Goal: Task Accomplishment & Management: Use online tool/utility

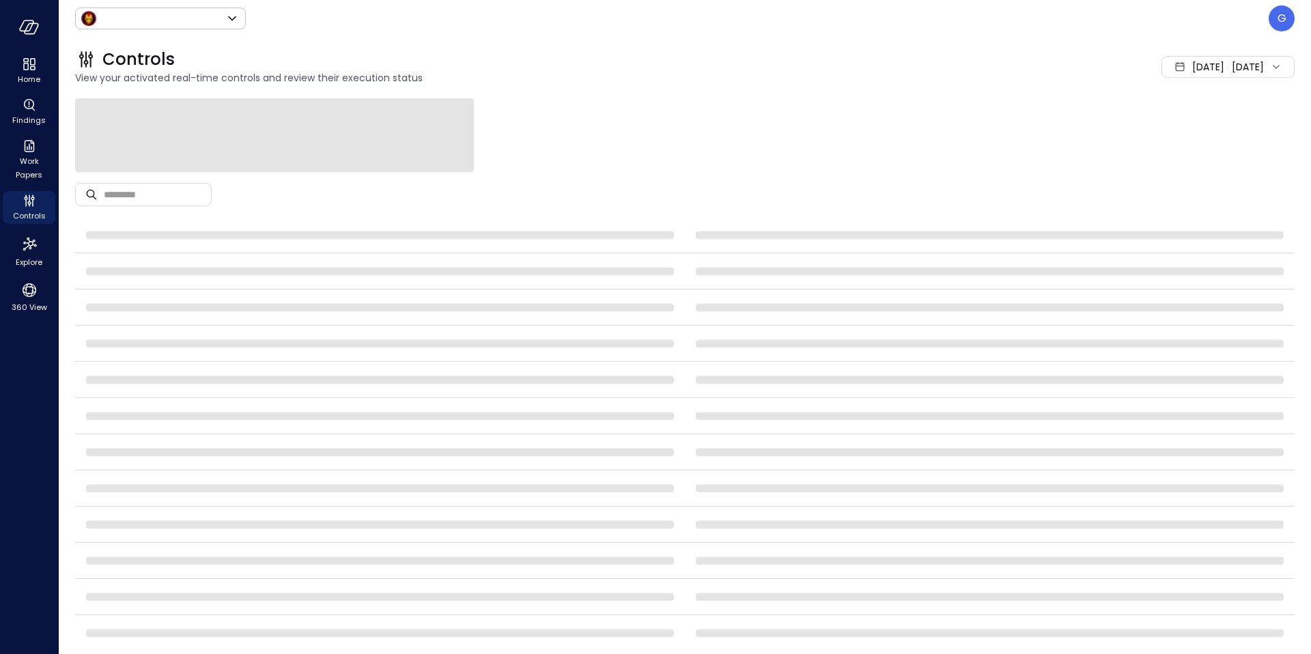
type input "*****"
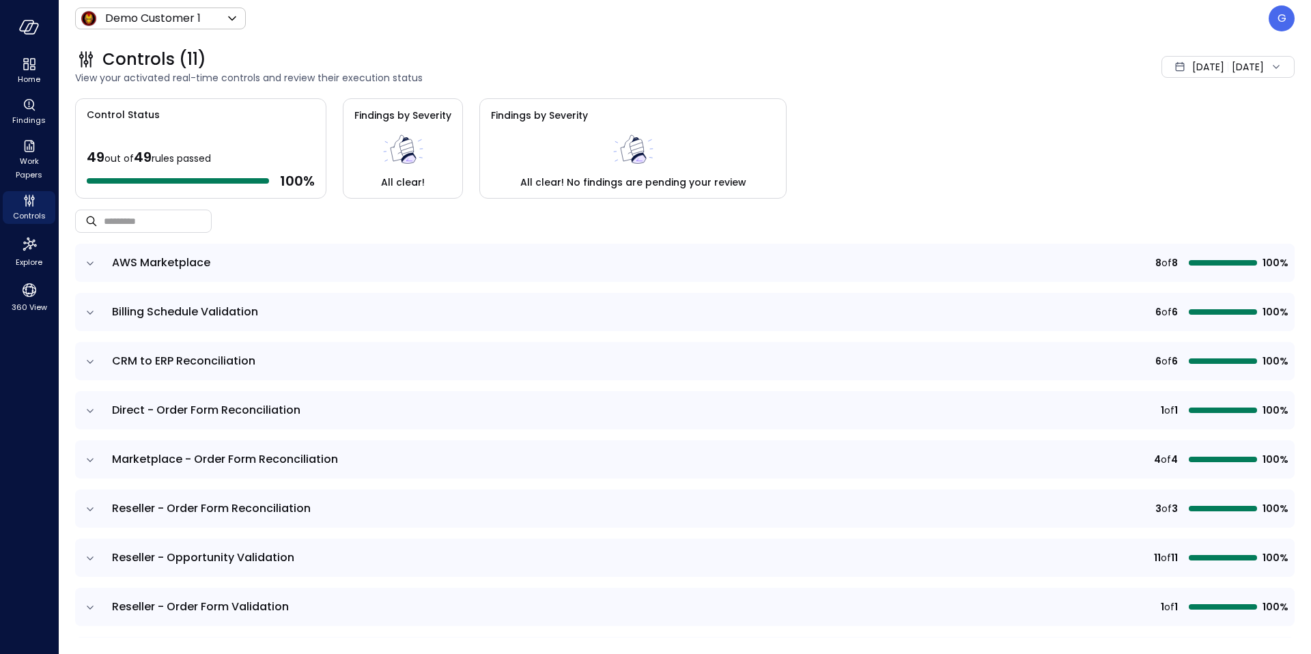
click at [1282, 24] on p "G" at bounding box center [1281, 18] width 9 height 16
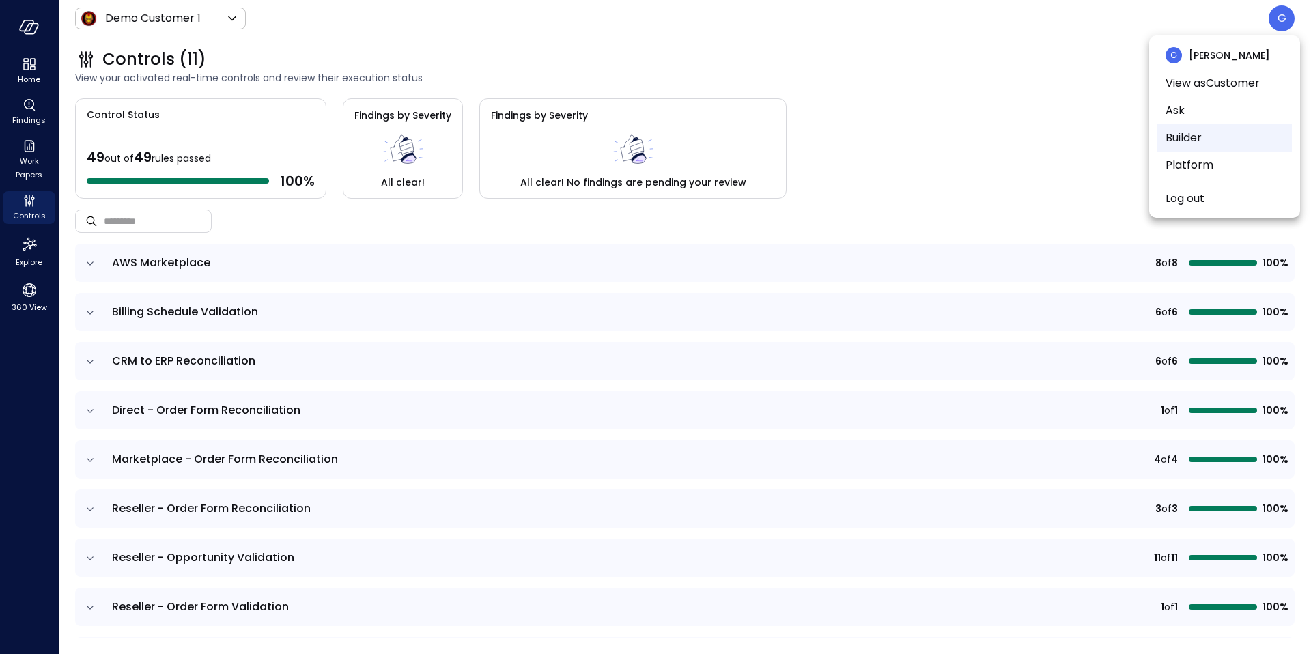
click at [1195, 135] on li "Builder" at bounding box center [1224, 137] width 135 height 27
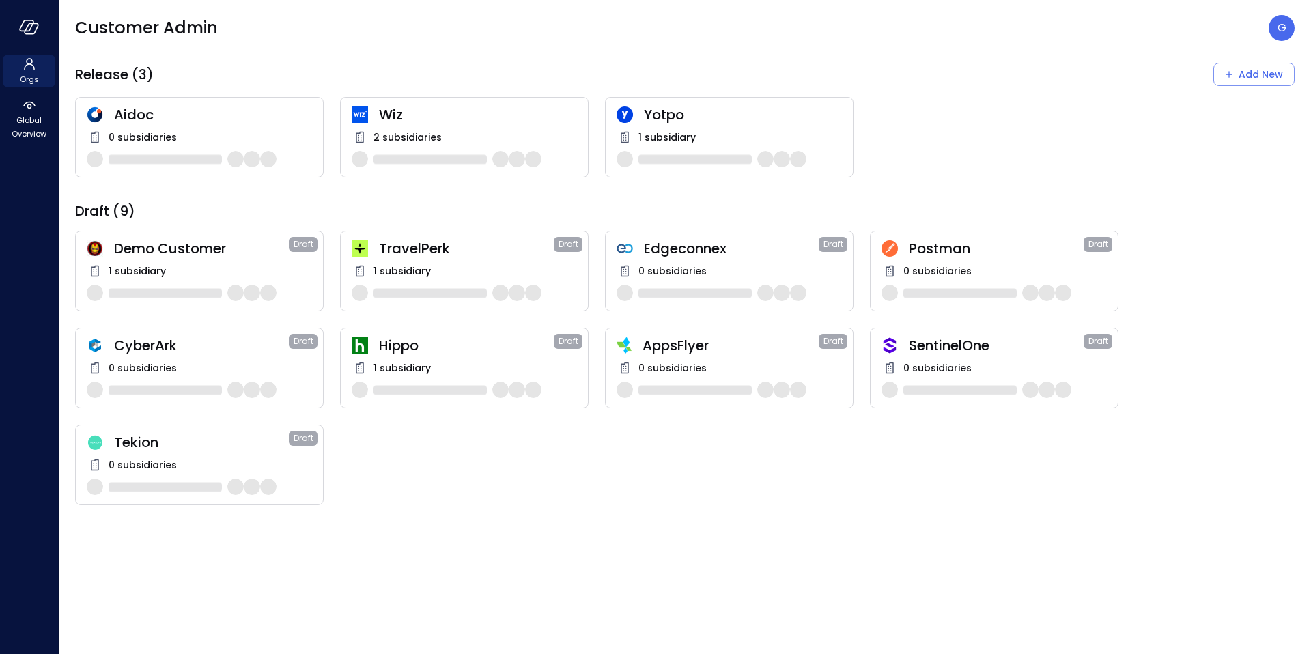
click at [404, 345] on span "Hippo" at bounding box center [466, 346] width 175 height 18
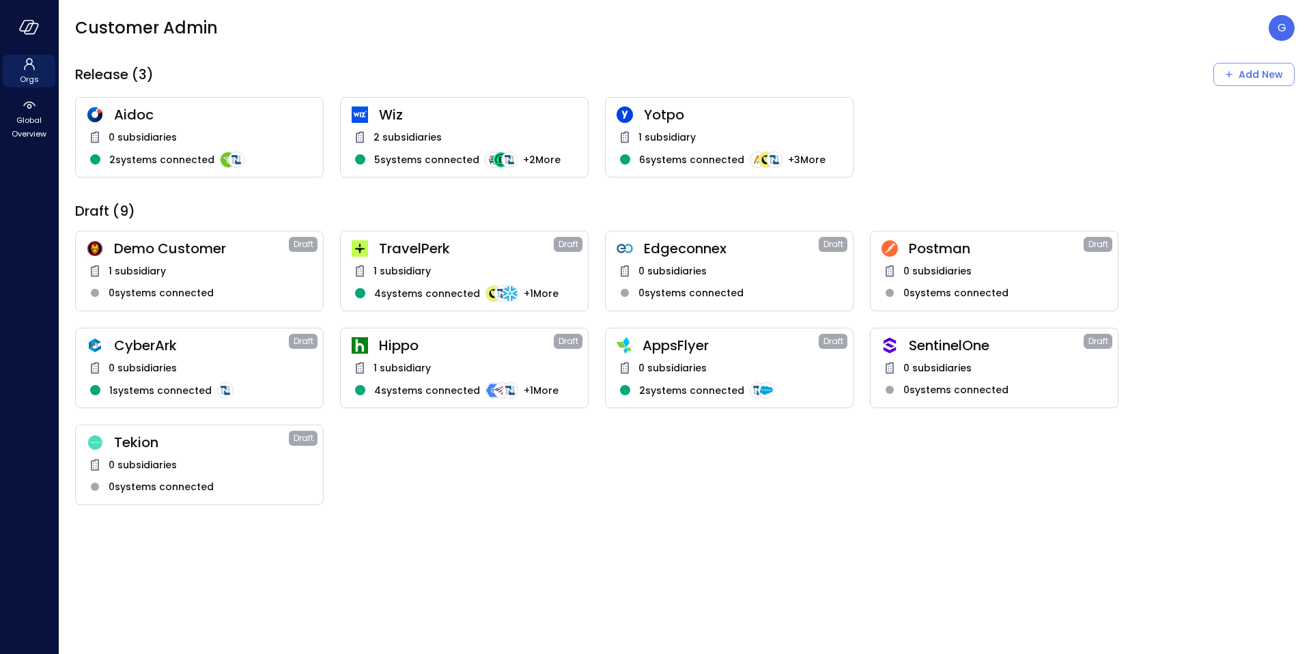
click at [409, 365] on span "1 subsidiary" at bounding box center [401, 368] width 57 height 15
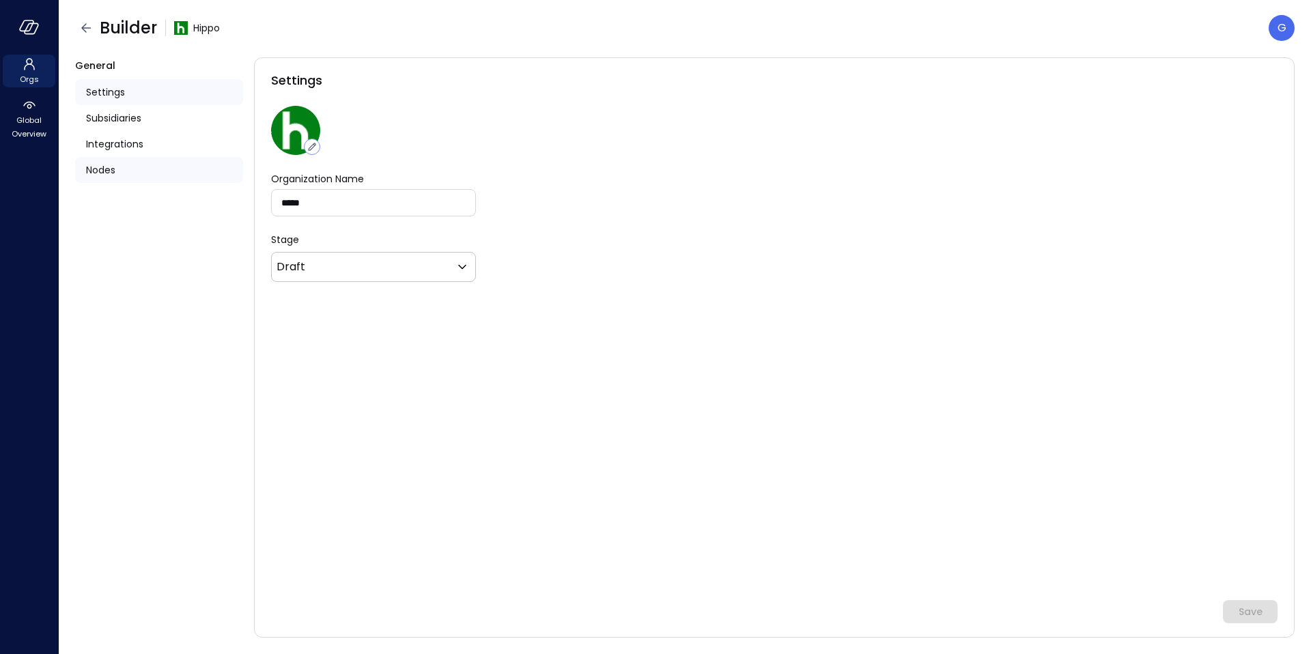
click at [104, 165] on span "Nodes" at bounding box center [100, 170] width 29 height 15
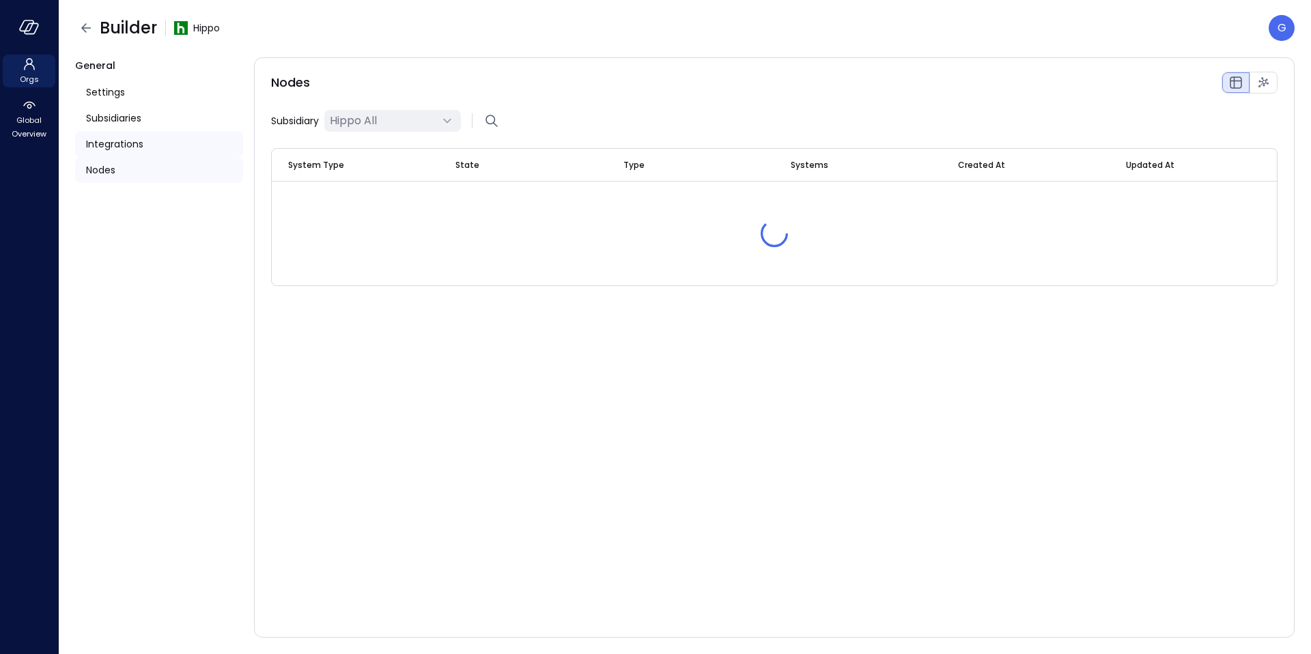
click at [115, 140] on span "Integrations" at bounding box center [114, 144] width 57 height 15
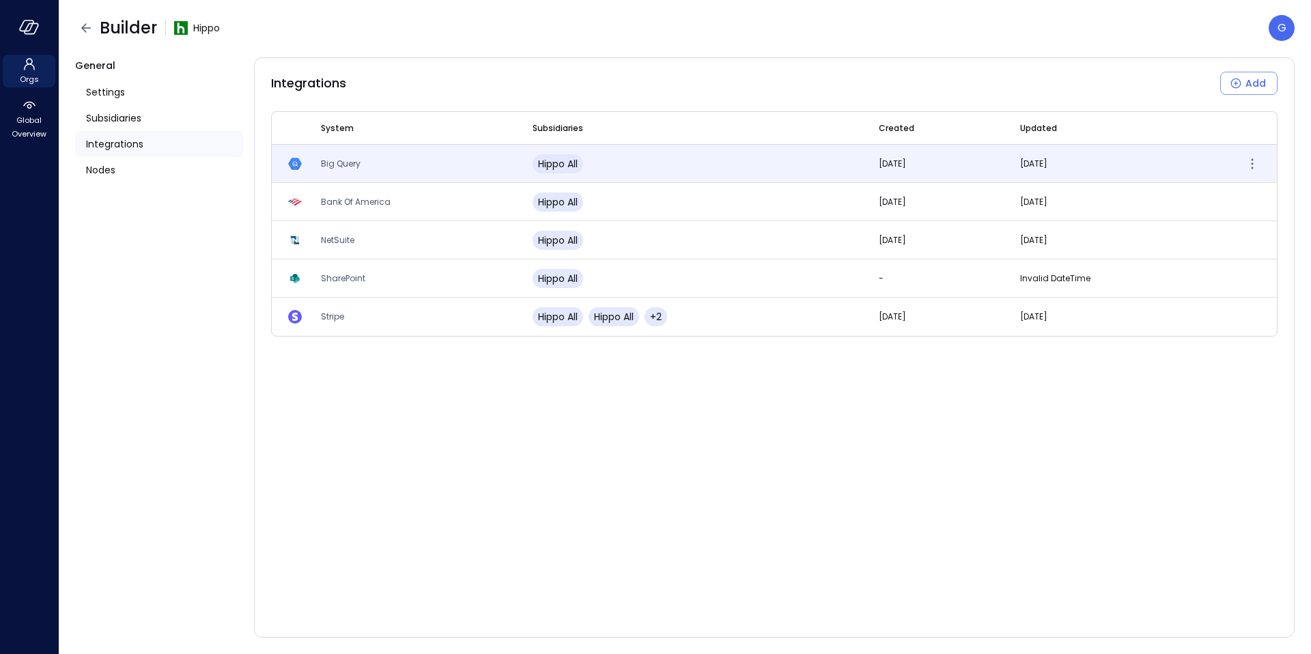
click at [492, 169] on td "Big Query" at bounding box center [411, 164] width 212 height 38
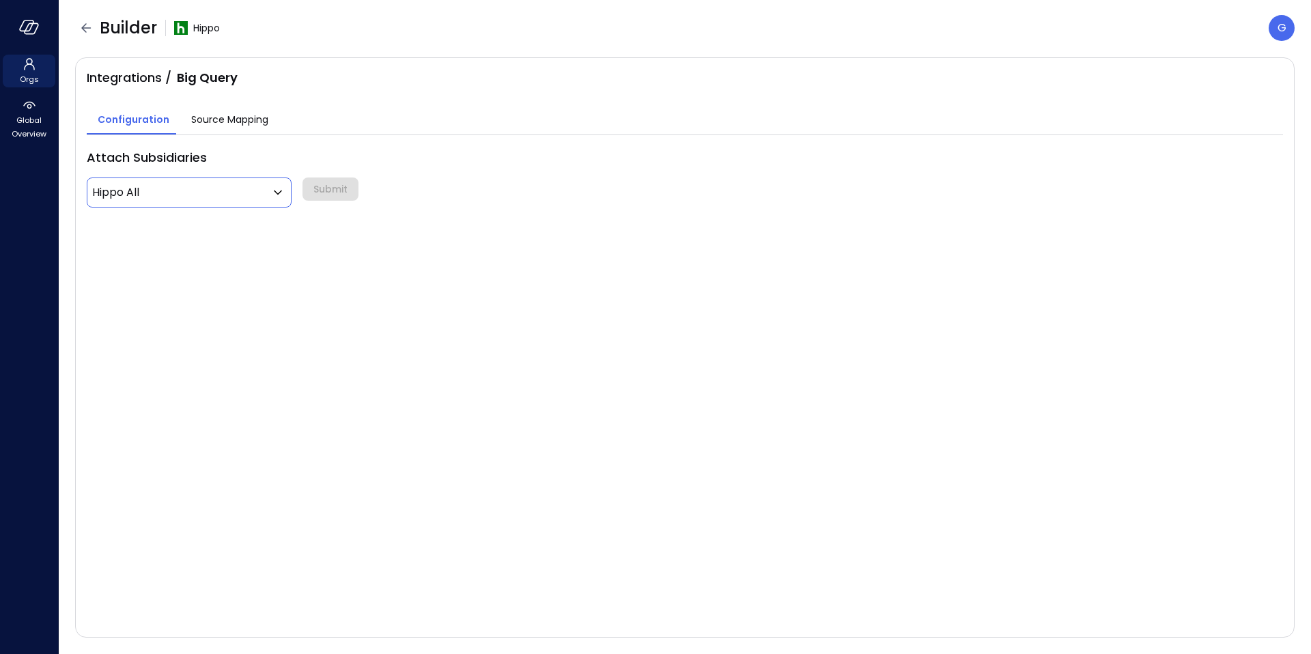
click at [210, 196] on body "Orgs Global Overview Builder Hippo G Integrations / Big Query Configuration Sou…" at bounding box center [655, 327] width 1311 height 654
click at [329, 163] on div at bounding box center [655, 327] width 1311 height 654
click at [215, 130] on button "Source Mapping" at bounding box center [229, 120] width 99 height 27
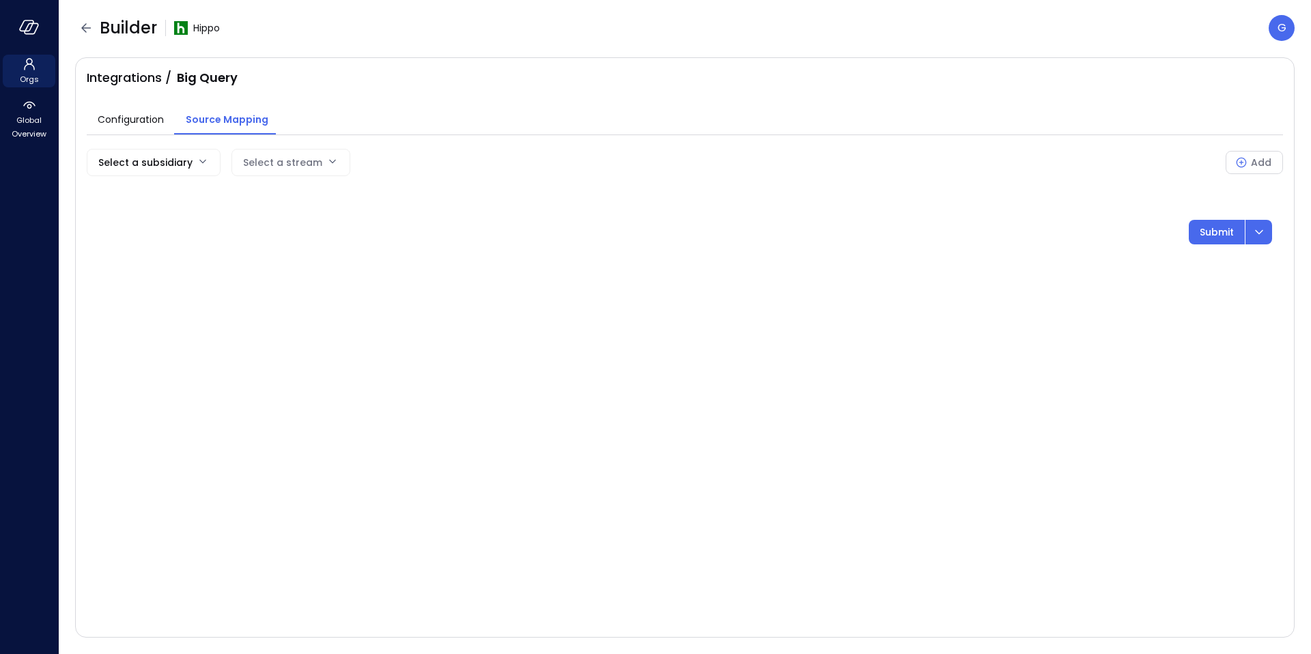
click at [198, 166] on body "Orgs Global Overview Builder Hippo G Integrations / Big Query Configuration Sou…" at bounding box center [655, 327] width 1311 height 654
drag, startPoint x: 170, startPoint y: 182, endPoint x: 143, endPoint y: 194, distance: 29.0
click at [169, 182] on ul "Hippo All" at bounding box center [152, 195] width 130 height 33
click at [143, 194] on span "Hippo All" at bounding box center [152, 195] width 109 height 14
type input "***"
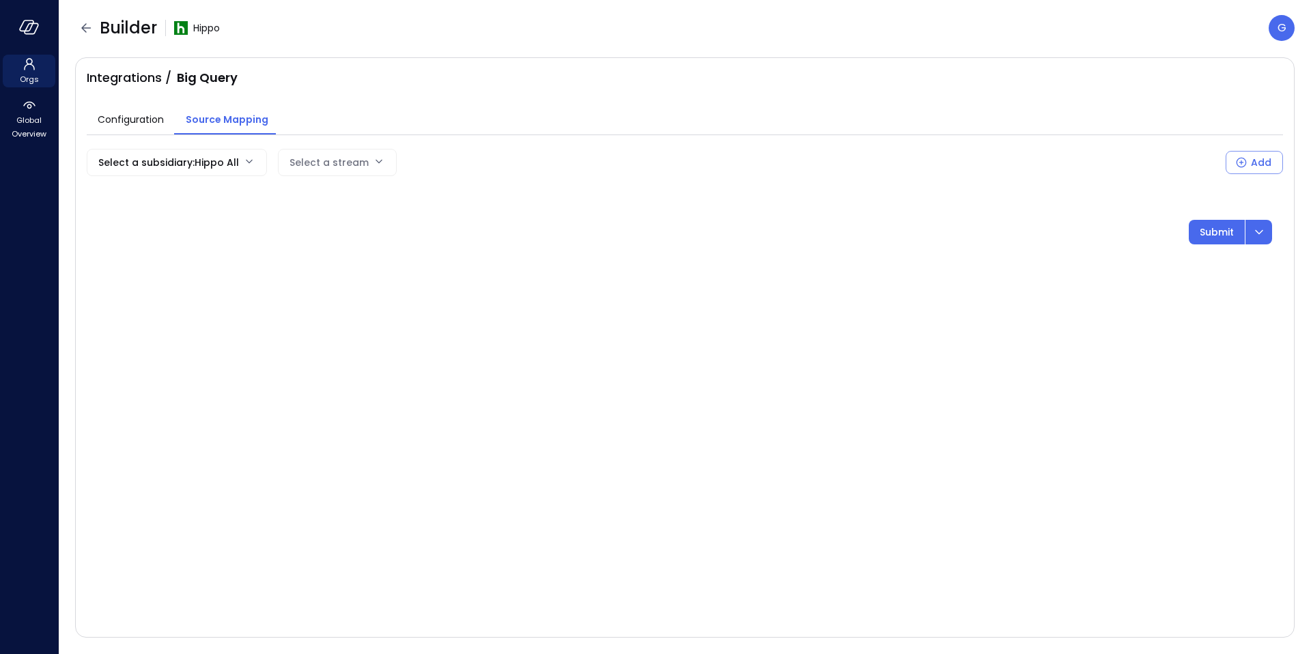
click at [326, 163] on body "Orgs Global Overview Builder Hippo G Integrations / Big Query Configuration Sou…" at bounding box center [655, 327] width 1311 height 654
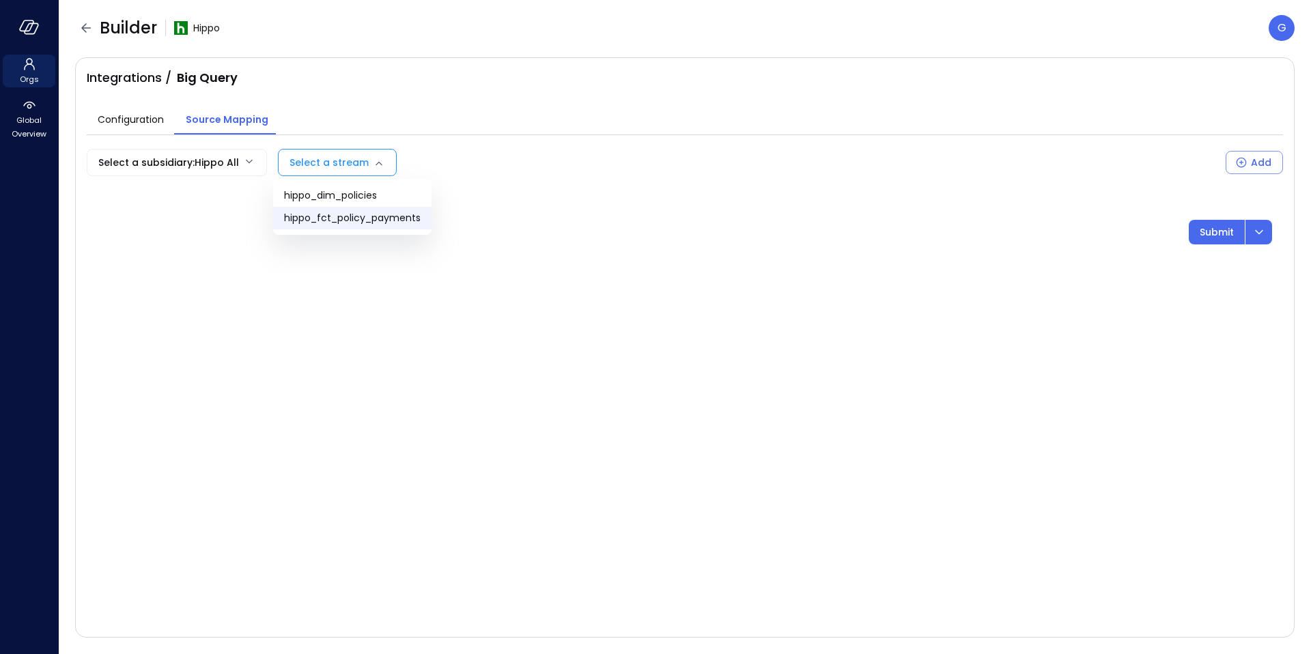
click at [353, 214] on span "hippo_fct_policy_payments" at bounding box center [352, 218] width 137 height 14
type input "**********"
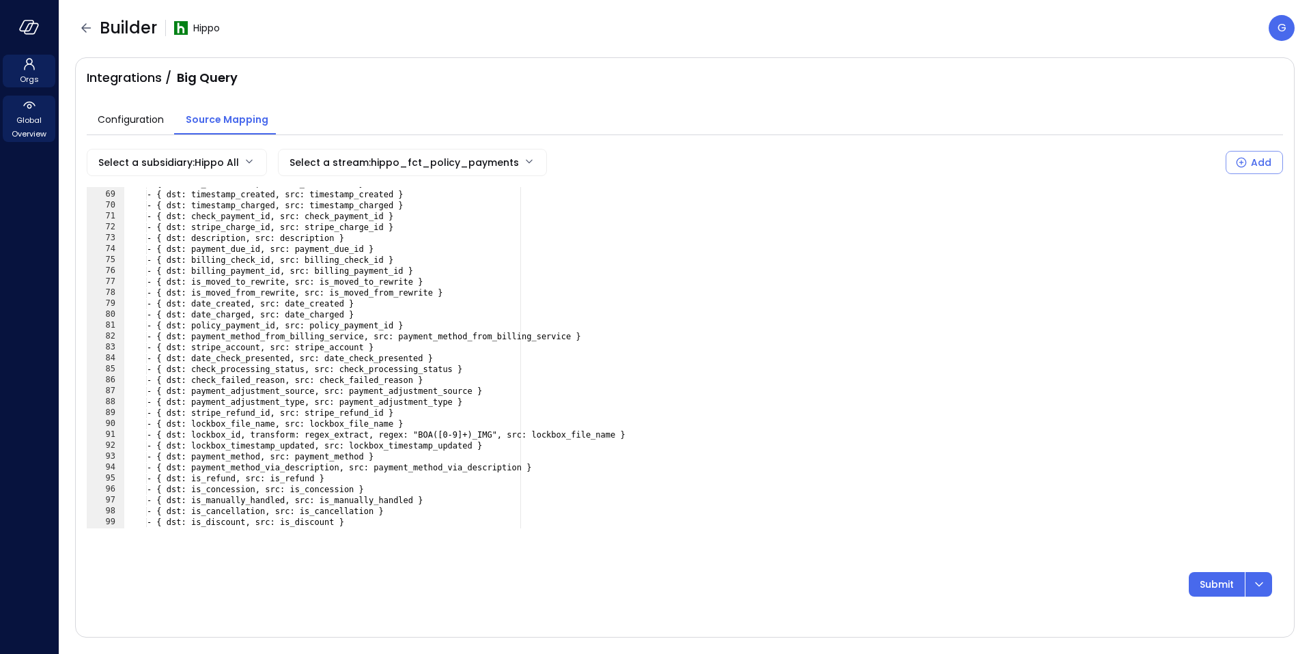
scroll to position [935, 0]
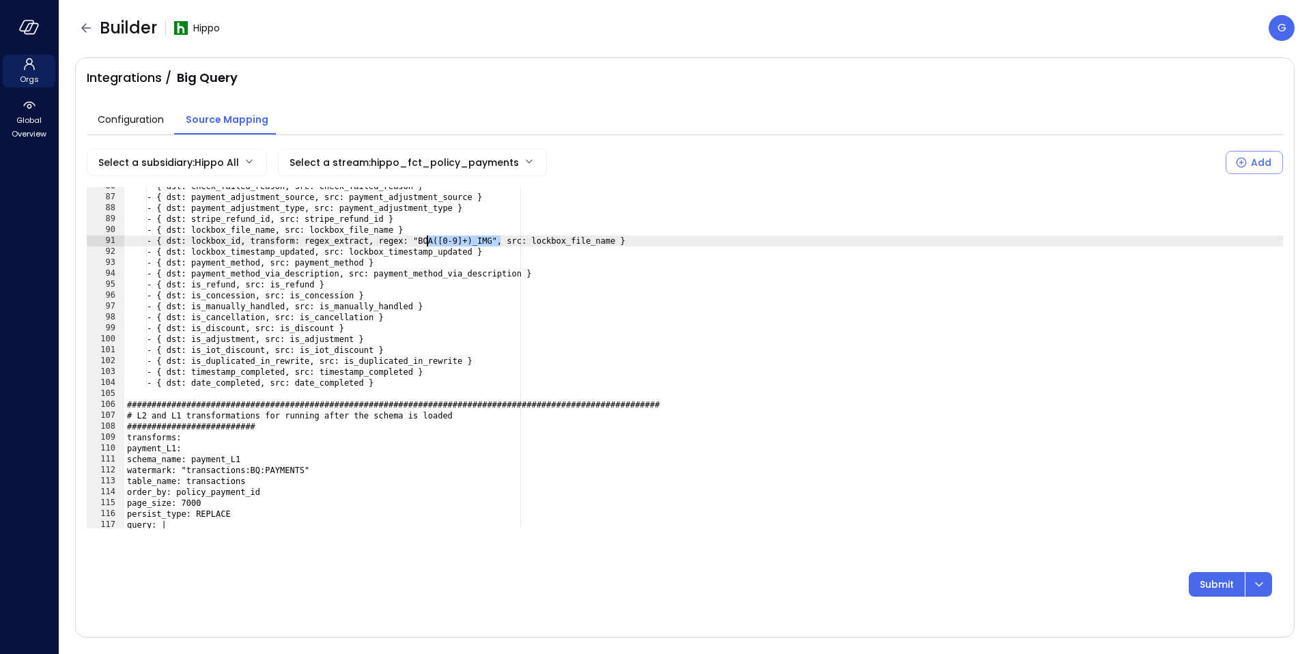
drag, startPoint x: 501, startPoint y: 240, endPoint x: 427, endPoint y: 242, distance: 74.4
click at [427, 242] on div "- { dst: check_failed_reason, src: check_failed_reason } - { dst: payment_adjus…" at bounding box center [703, 362] width 1159 height 363
paste textarea "**********"
click at [1254, 576] on icon "dropdown-icon-button" at bounding box center [1259, 584] width 16 height 16
type textarea "**********"
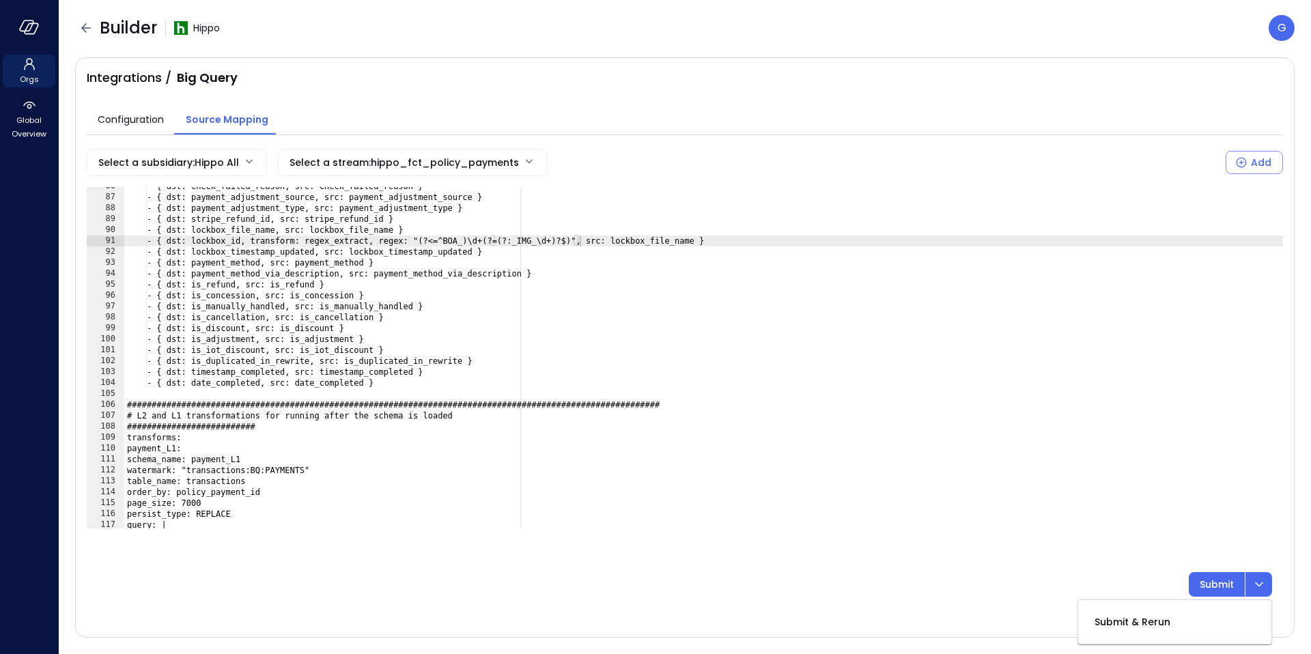
click at [1129, 420] on div "- { dst: check_failed_reason, src: check_failed_reason } - { dst: payment_adjus…" at bounding box center [703, 362] width 1159 height 363
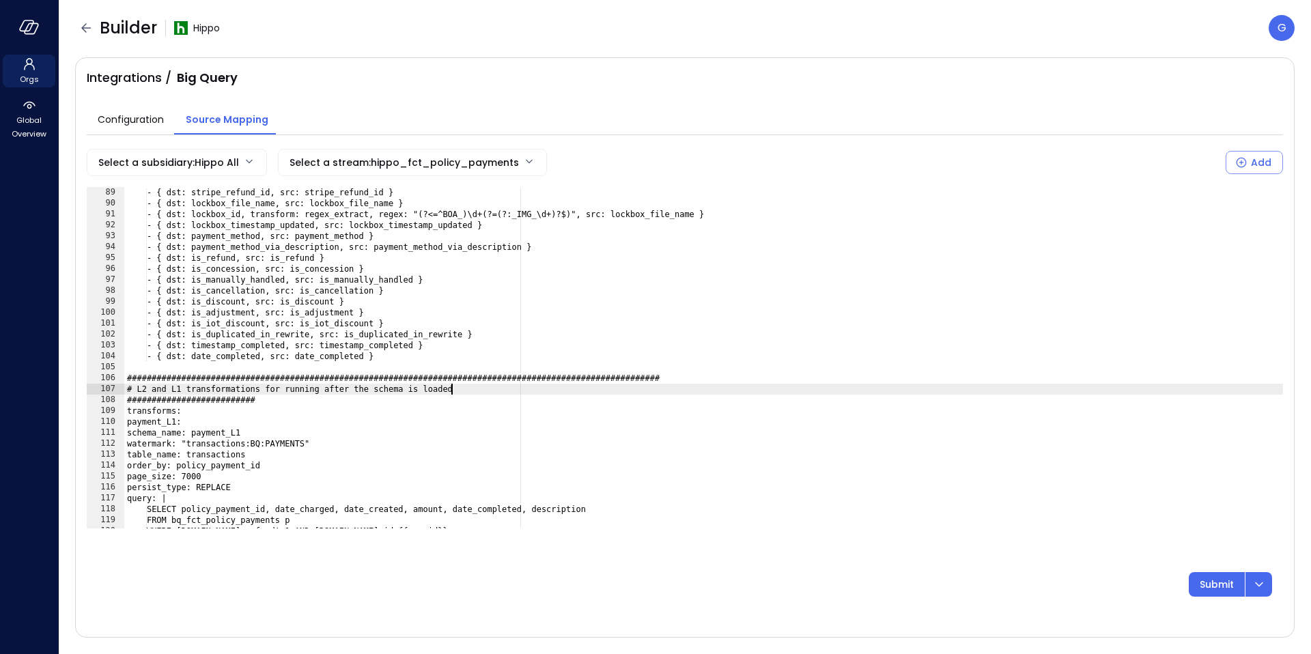
scroll to position [962, 0]
click at [1202, 582] on p "Submit" at bounding box center [1217, 584] width 34 height 15
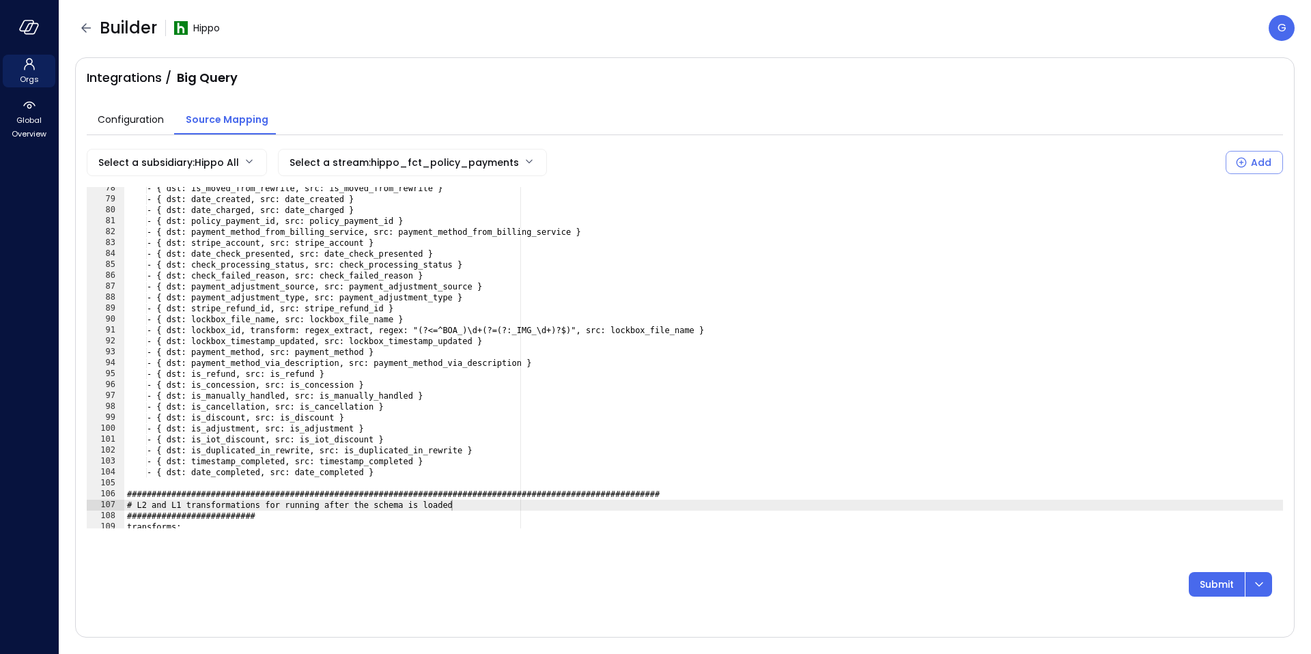
scroll to position [845, 0]
click at [1212, 592] on button "Submit" at bounding box center [1217, 584] width 56 height 25
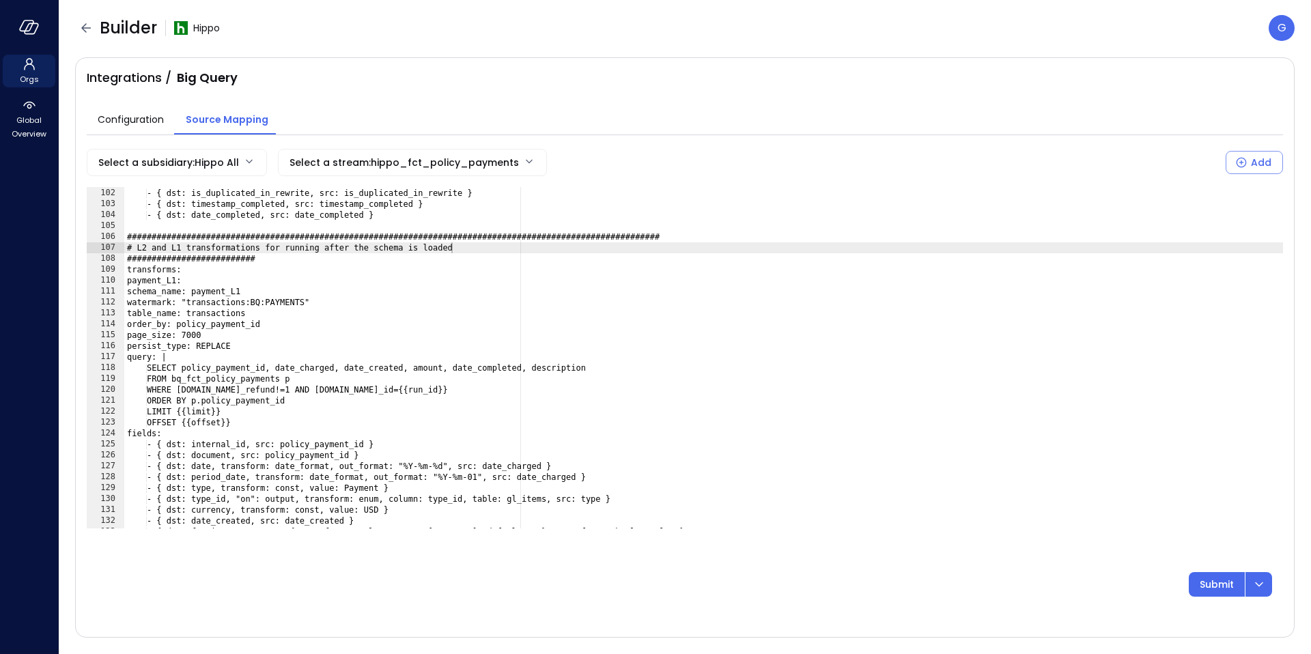
scroll to position [1140, 0]
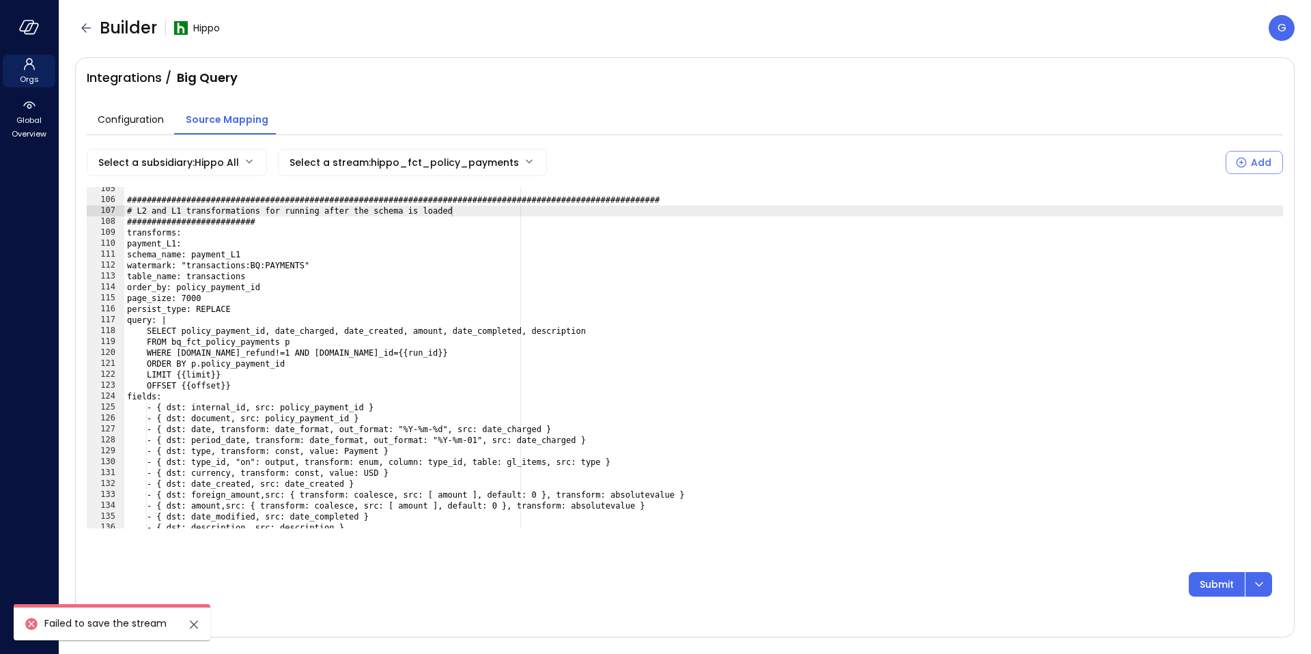
click at [149, 625] on span "Failed to save the stream" at bounding box center [105, 624] width 122 height 14
click at [196, 625] on icon "close" at bounding box center [194, 625] width 16 height 16
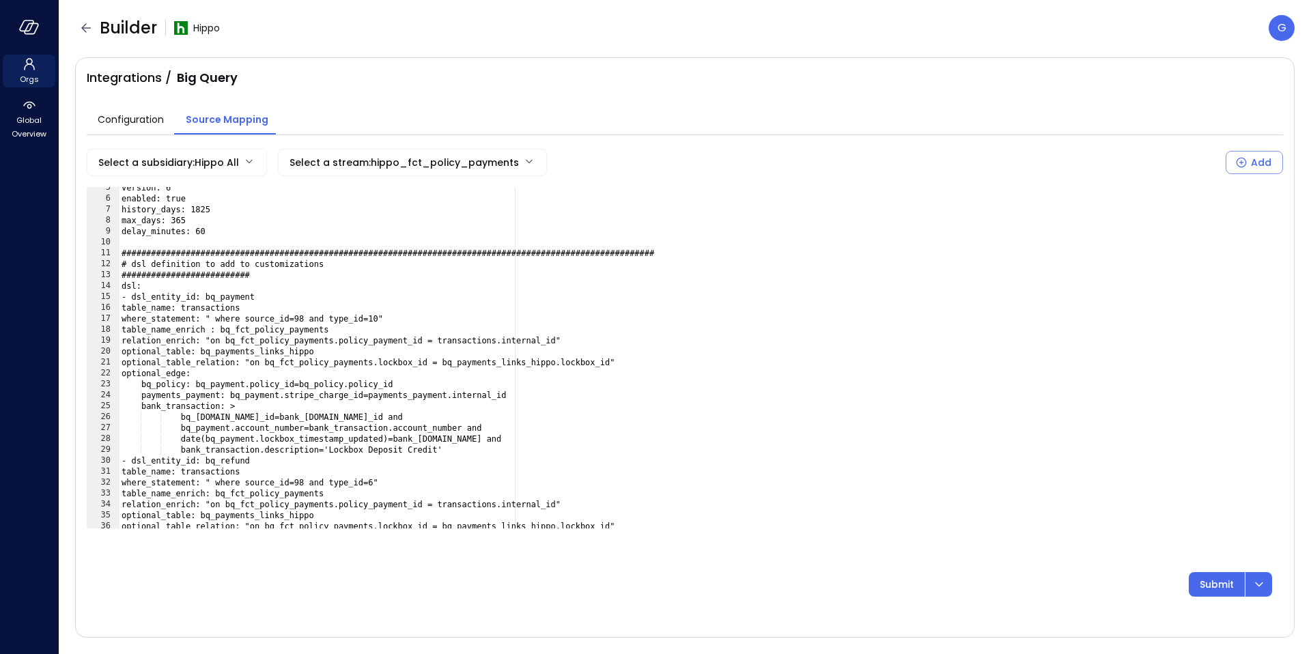
scroll to position [60, 0]
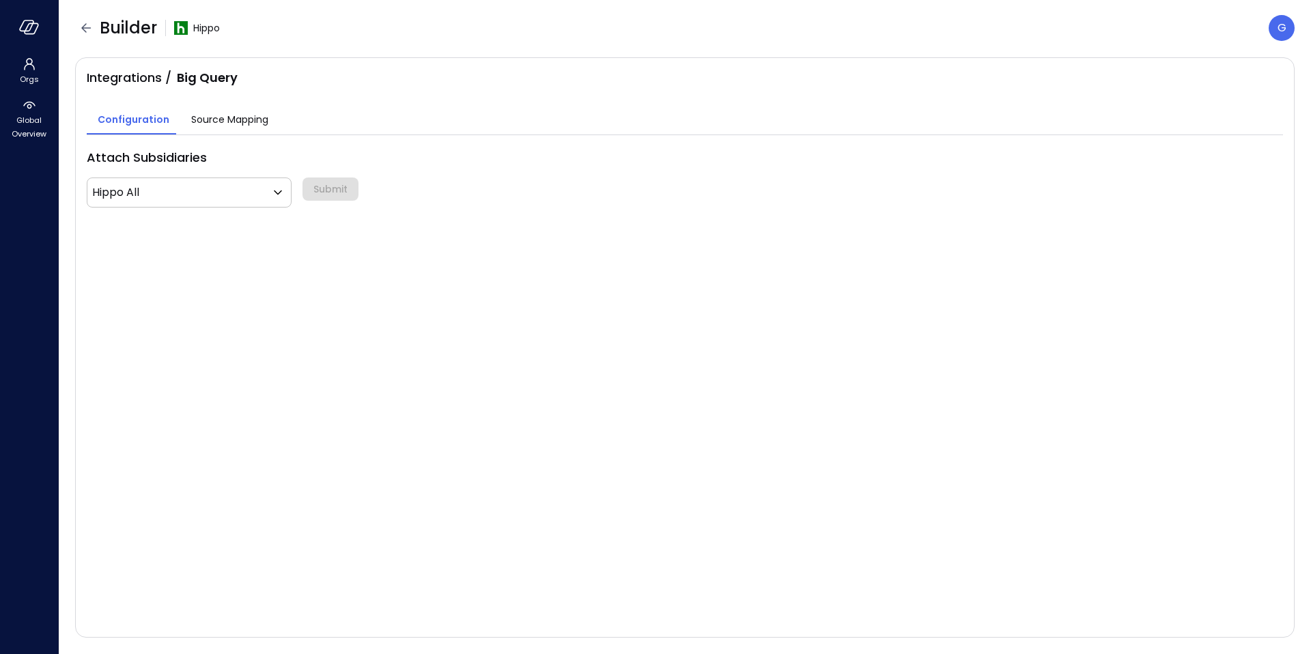
click at [229, 127] on div "Source Mapping" at bounding box center [229, 121] width 77 height 18
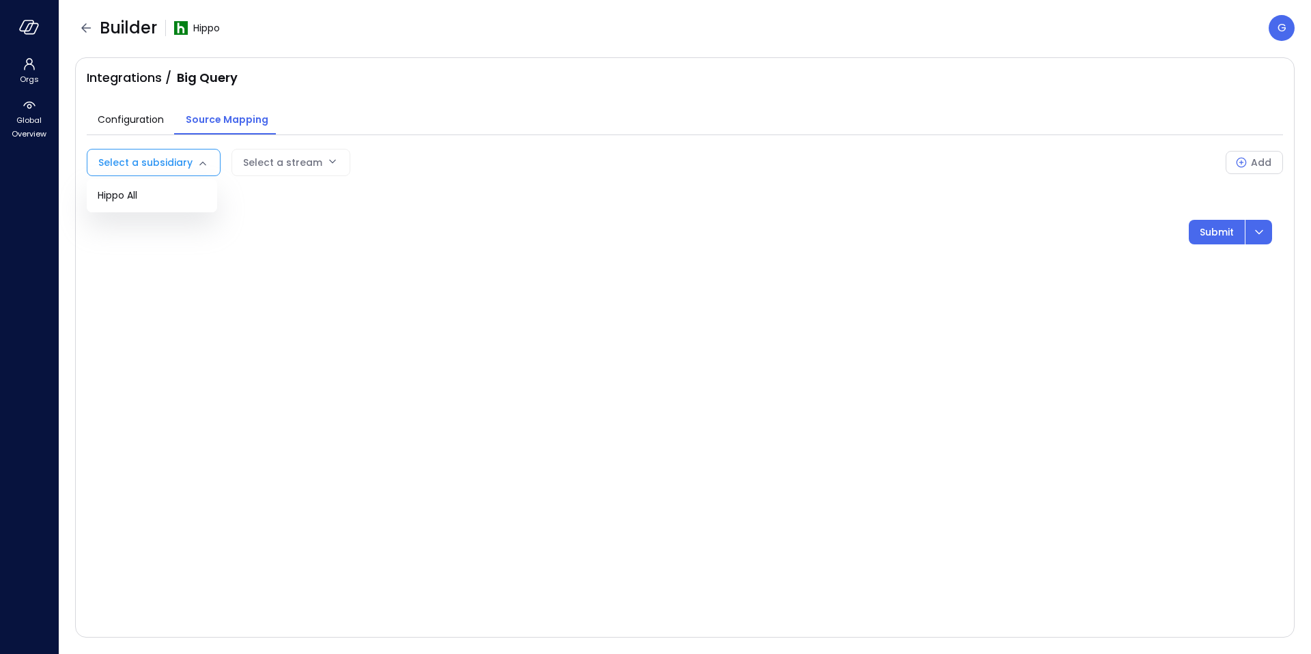
click at [203, 168] on body "Orgs Global Overview Builder Hippo G Integrations / Big Query Configuration Sou…" at bounding box center [655, 327] width 1311 height 654
click at [137, 198] on span "Hippo All" at bounding box center [152, 195] width 109 height 14
type input "***"
click at [309, 165] on div "Select a stream" at bounding box center [329, 163] width 79 height 26
click at [176, 157] on body "Orgs Global Overview Builder Hippo G Integrations / Big Query Configuration Sou…" at bounding box center [655, 327] width 1311 height 654
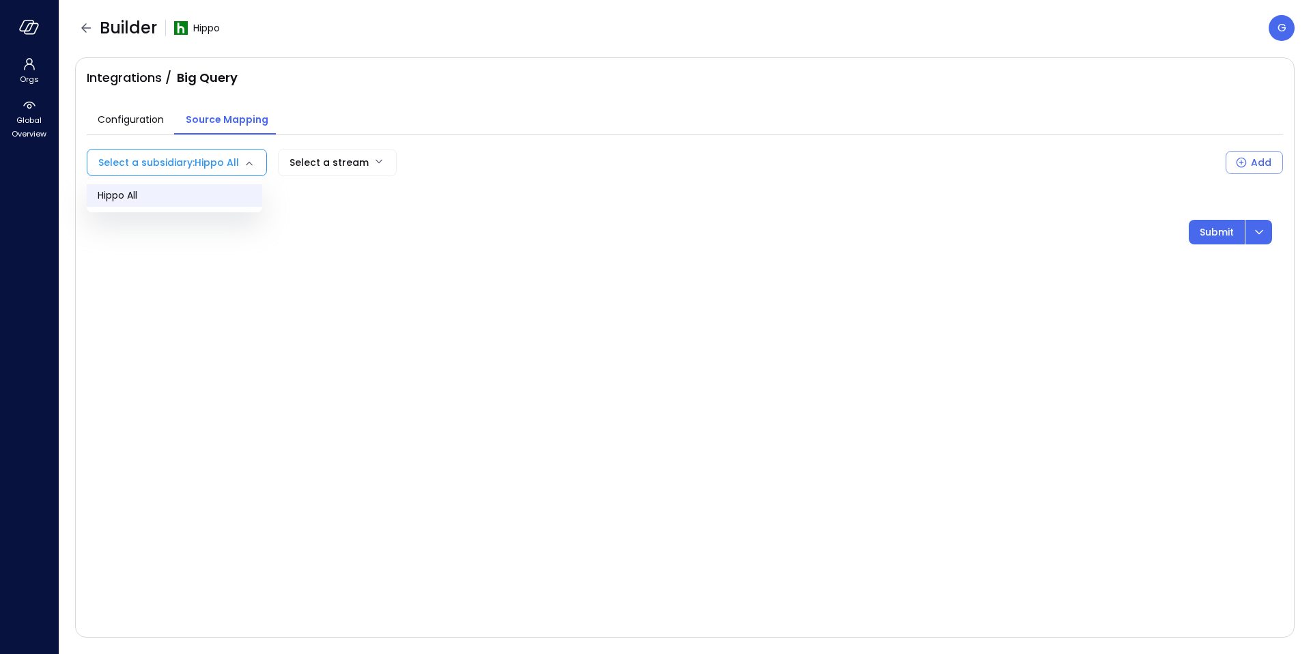
click at [333, 158] on div at bounding box center [655, 327] width 1311 height 654
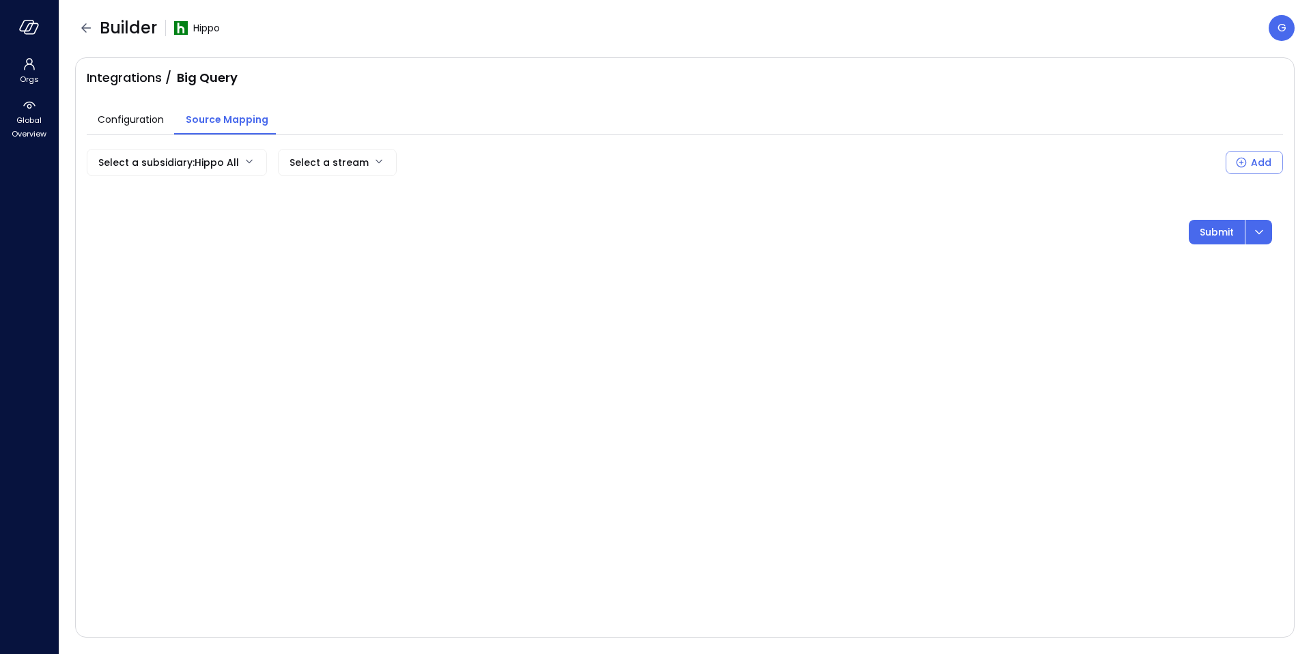
click at [389, 169] on div "Select a subsidiary : Hippo All *** Select a stream Add" at bounding box center [685, 162] width 1196 height 27
click at [381, 167] on body "Orgs Global Overview Builder Hippo G Integrations / Big Query Configuration Sou…" at bounding box center [655, 327] width 1311 height 654
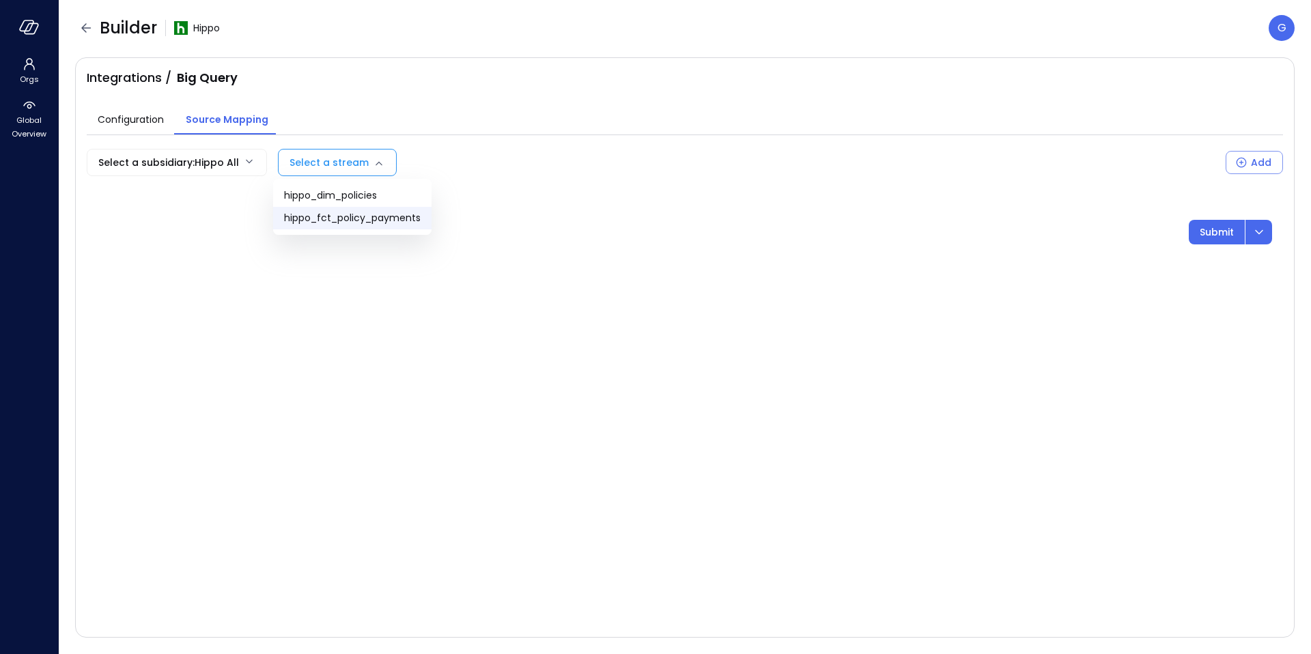
click at [350, 213] on span "hippo_fct_policy_payments" at bounding box center [352, 218] width 137 height 14
type input "**********"
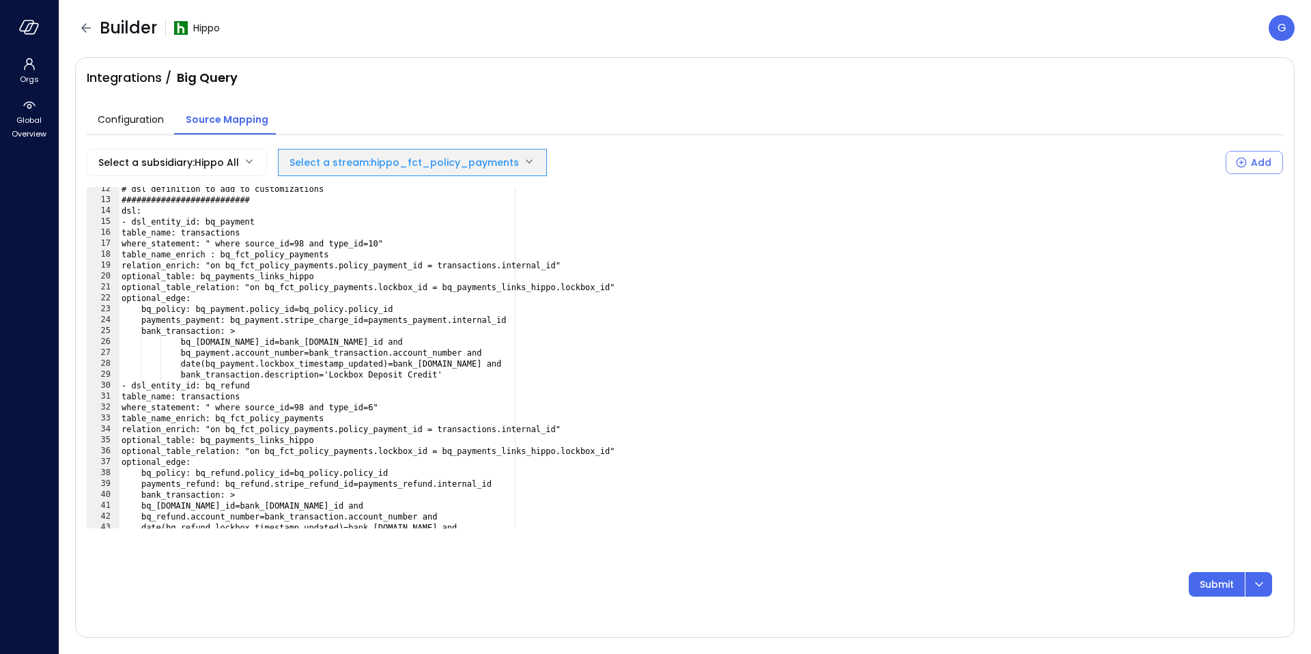
scroll to position [55, 0]
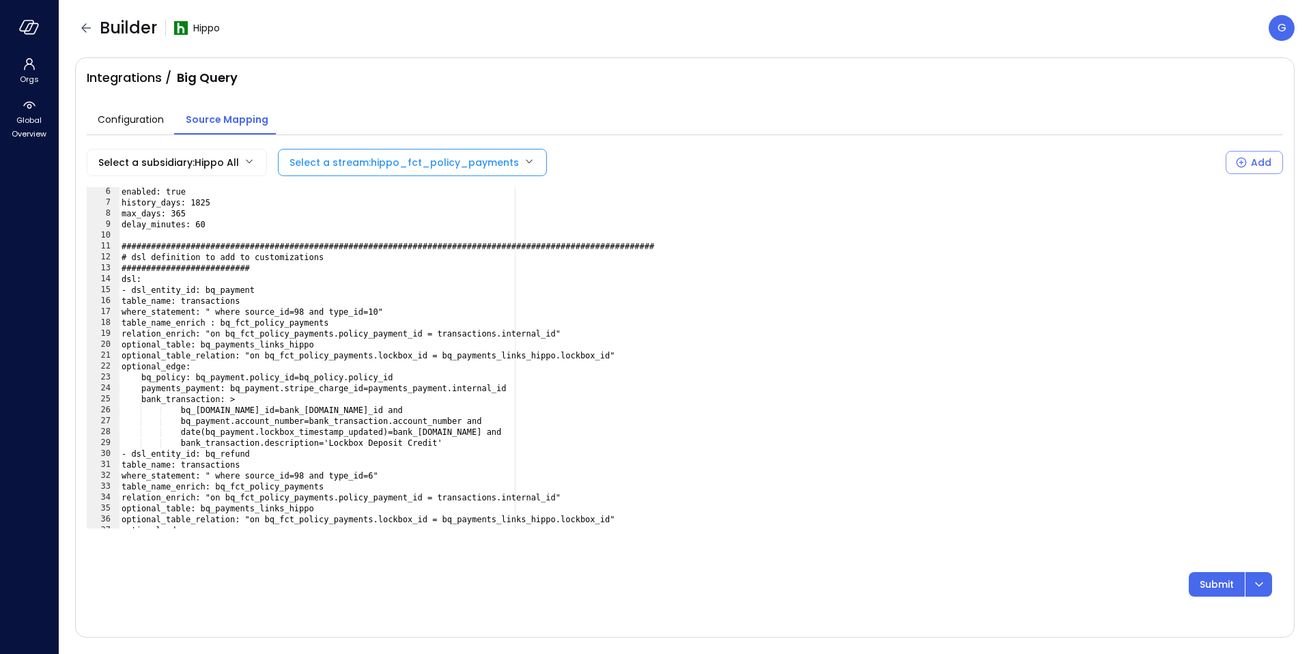
click at [244, 337] on div "enabled: true history_days: 1825 max_days: 365 delay_minutes: 60 ##############…" at bounding box center [701, 367] width 1164 height 363
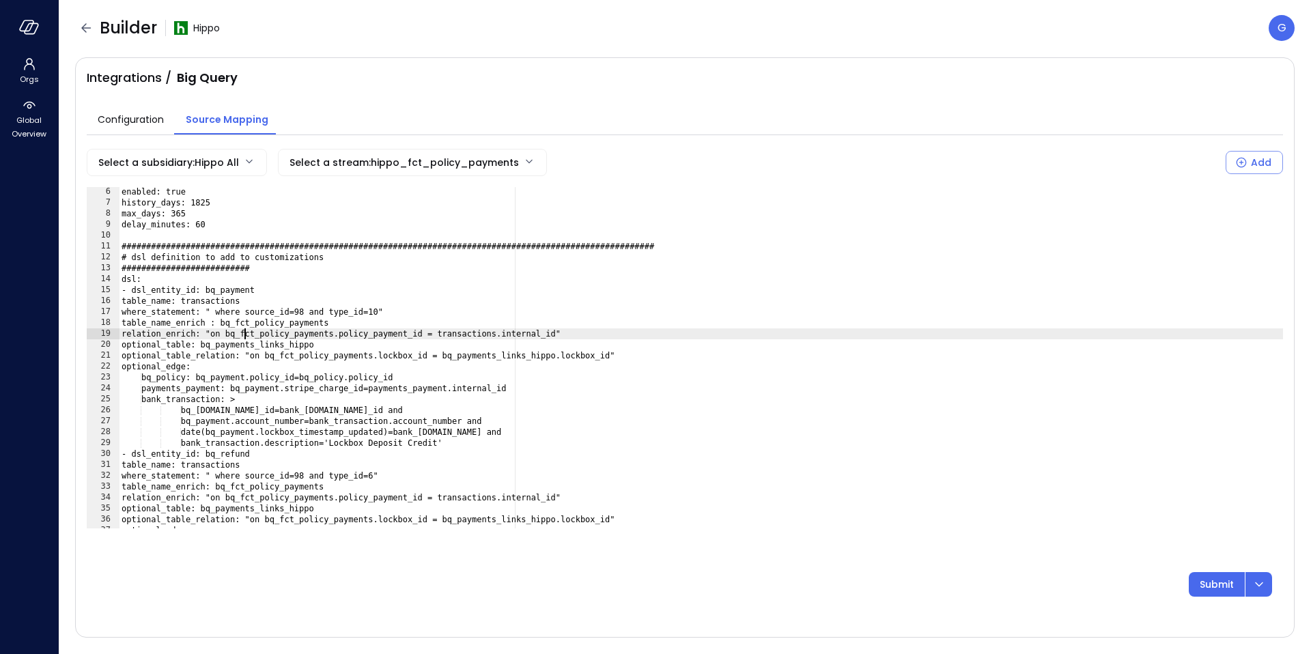
paste textarea "**********"
drag, startPoint x: 269, startPoint y: 332, endPoint x: 246, endPoint y: 333, distance: 23.3
click at [246, 333] on div "enabled: true history_days: 1825 max_days: 365 delay_minutes: 60 ##############…" at bounding box center [701, 367] width 1164 height 363
click at [419, 337] on div "enabled: true history_days: 1825 max_days: 365 delay_minutes: 60 ##############…" at bounding box center [701, 367] width 1164 height 363
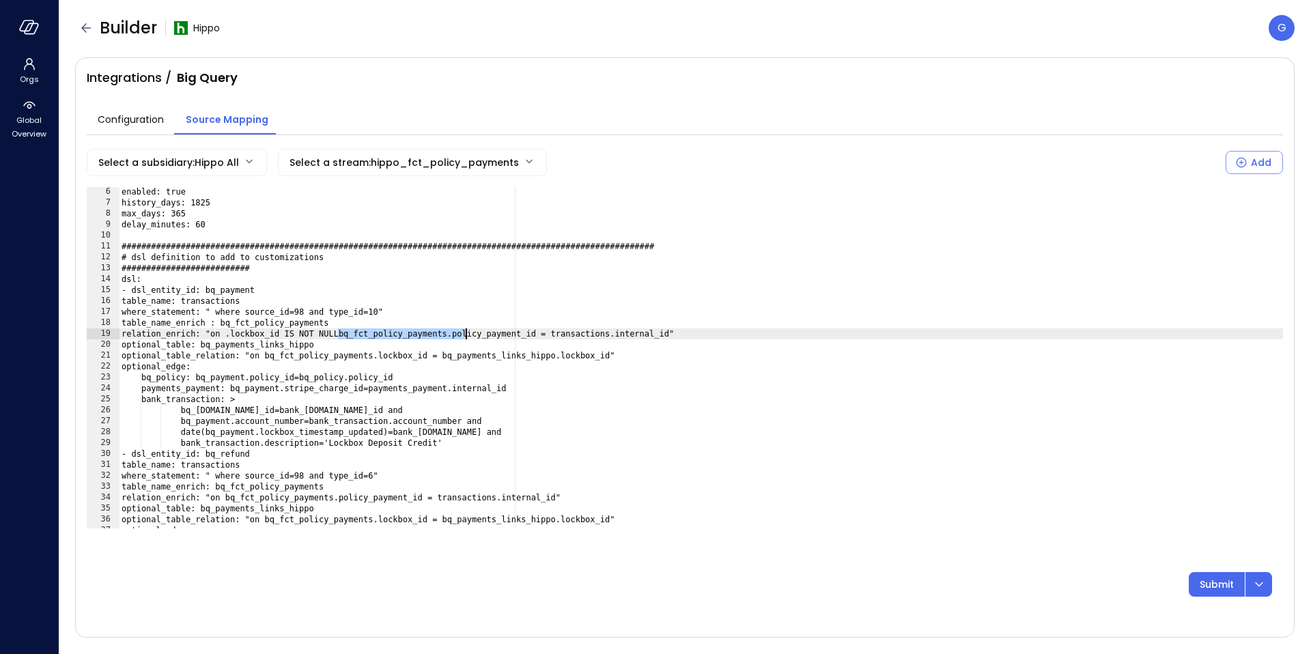
click at [367, 337] on div "enabled: true history_days: 1825 max_days: 365 delay_minutes: 60 ##############…" at bounding box center [701, 367] width 1164 height 363
drag, startPoint x: 358, startPoint y: 337, endPoint x: 464, endPoint y: 337, distance: 105.1
click at [464, 337] on div "enabled: true history_days: 1825 max_days: 365 delay_minutes: 60 ##############…" at bounding box center [701, 367] width 1164 height 363
click at [246, 337] on div "enabled: true history_days: 1825 max_days: 365 delay_minutes: 60 ##############…" at bounding box center [701, 367] width 1164 height 363
paste textarea "**********"
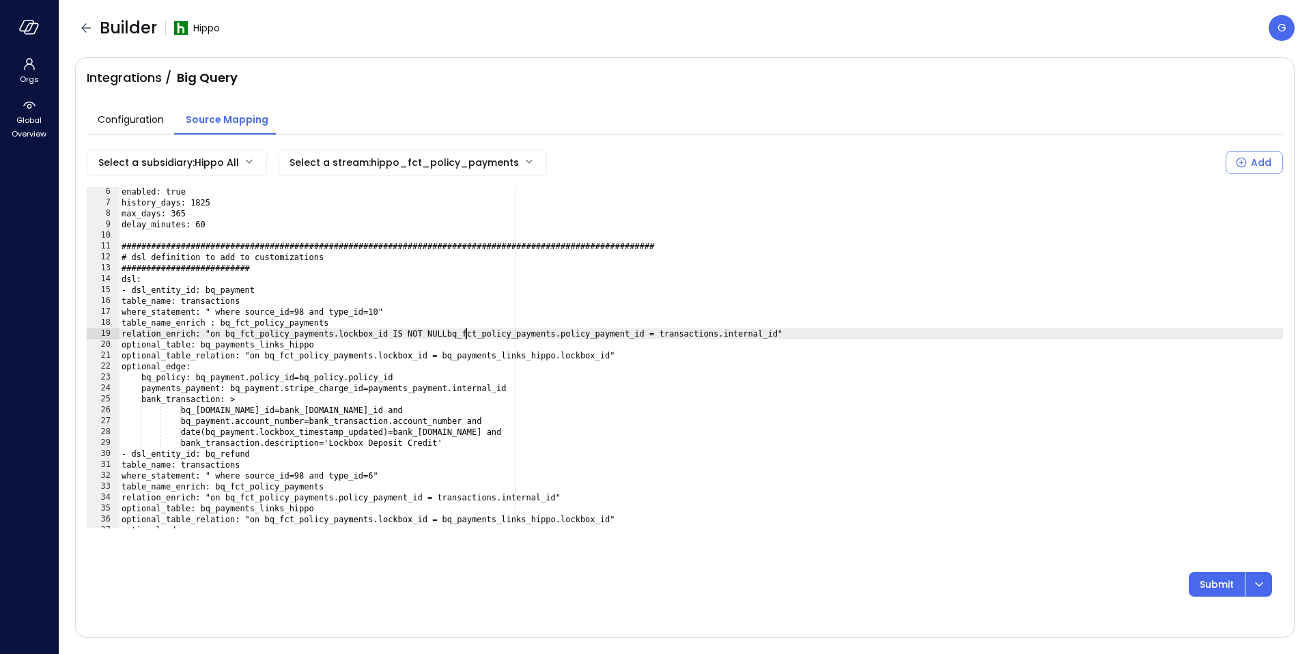
click at [466, 335] on div "enabled: true history_days: 1825 max_days: 365 delay_minutes: 60 ##############…" at bounding box center [701, 367] width 1164 height 363
click at [419, 366] on div "enabled: true history_days: 1825 max_days: 365 delay_minutes: 60 ##############…" at bounding box center [701, 367] width 1164 height 363
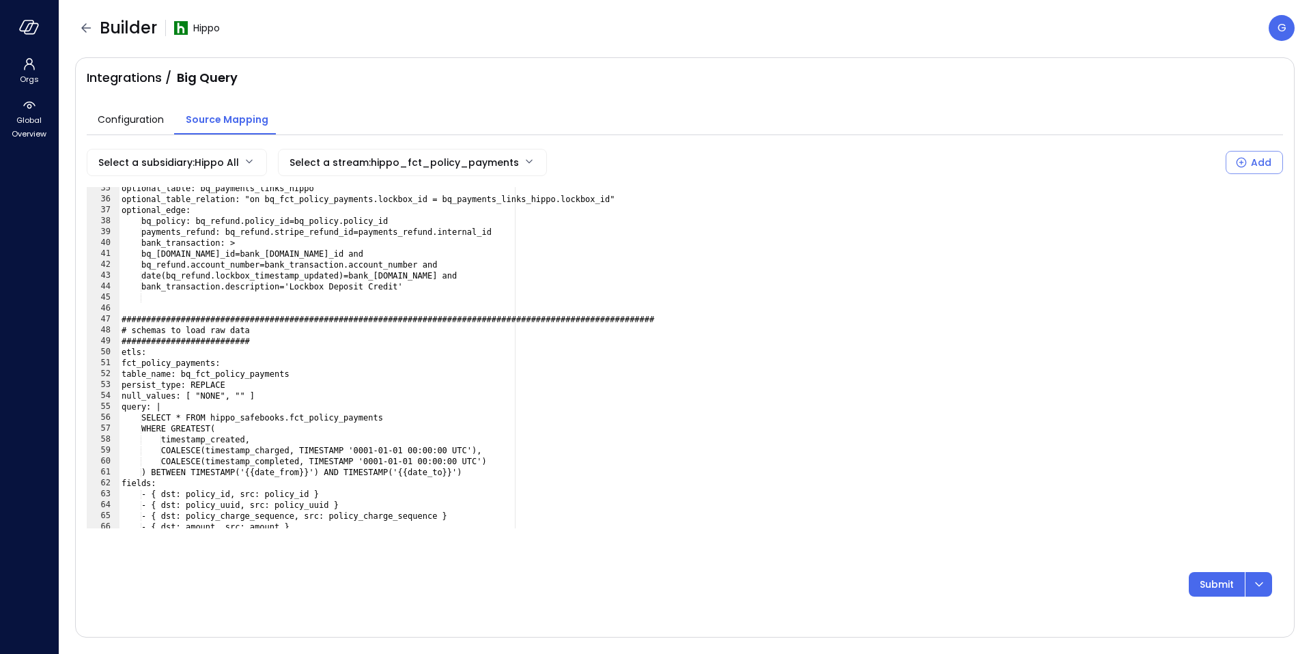
scroll to position [376, 0]
click at [1213, 581] on p "Submit" at bounding box center [1217, 584] width 34 height 15
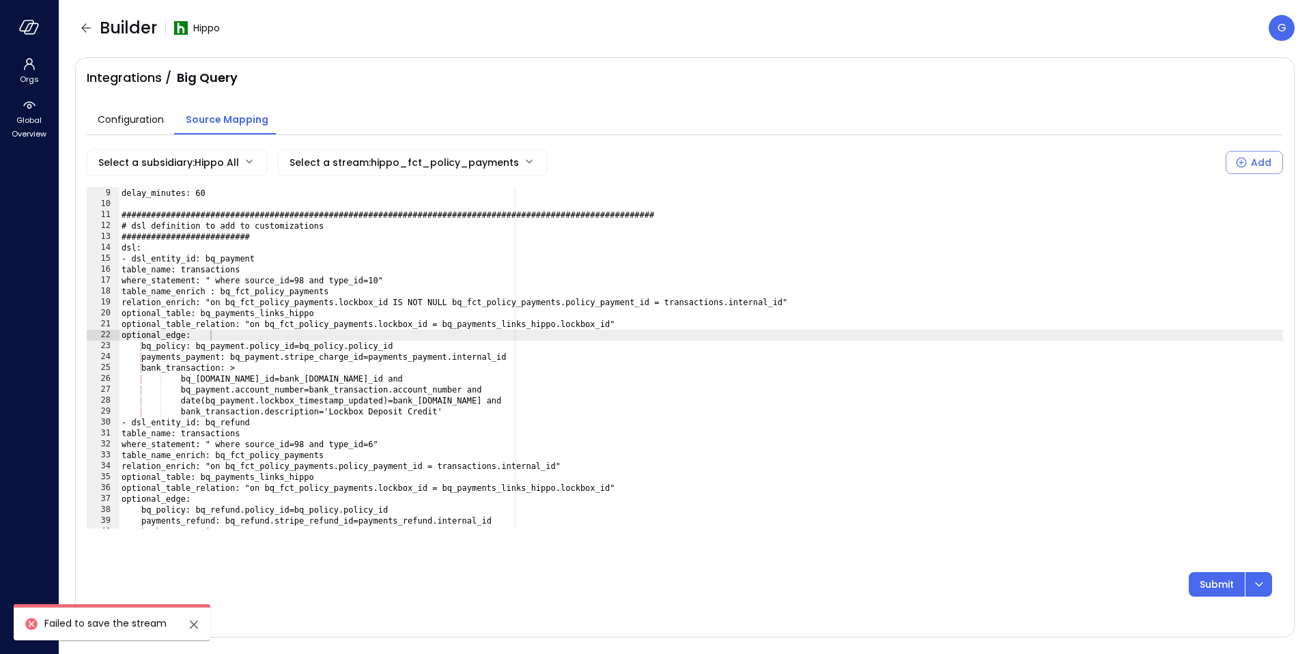
scroll to position [68, 0]
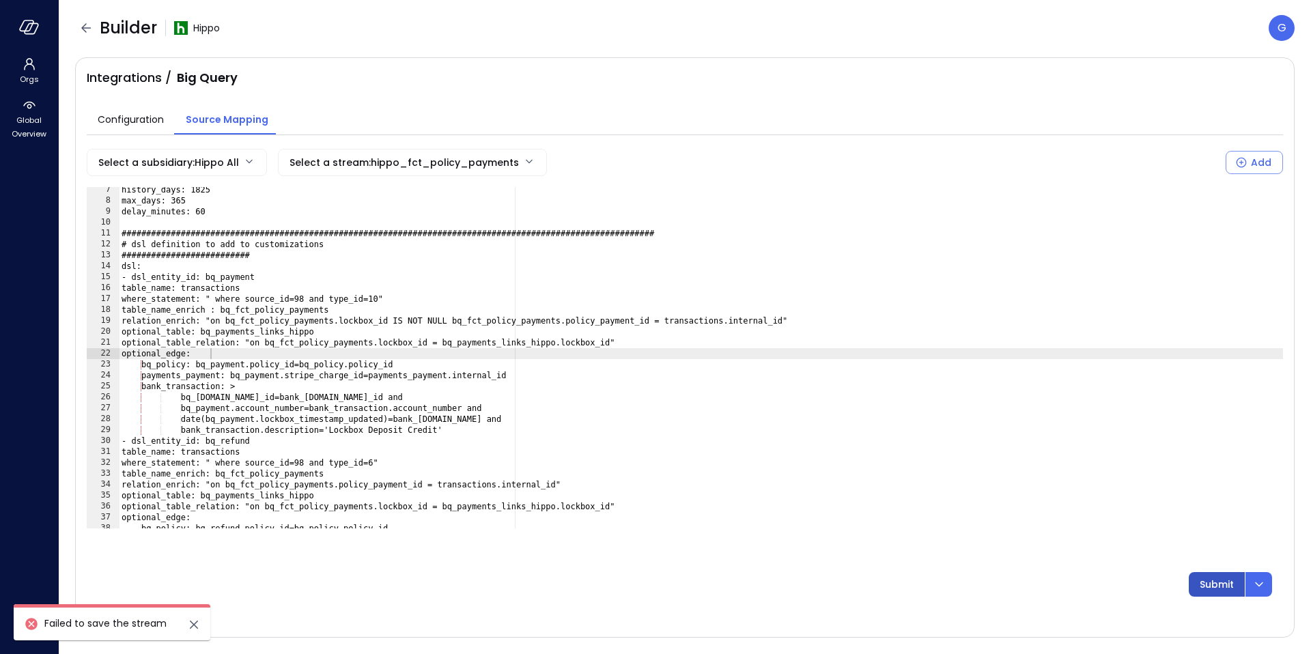
click at [1215, 587] on p "Submit" at bounding box center [1217, 584] width 34 height 15
click at [1215, 585] on p "Submit" at bounding box center [1217, 584] width 34 height 15
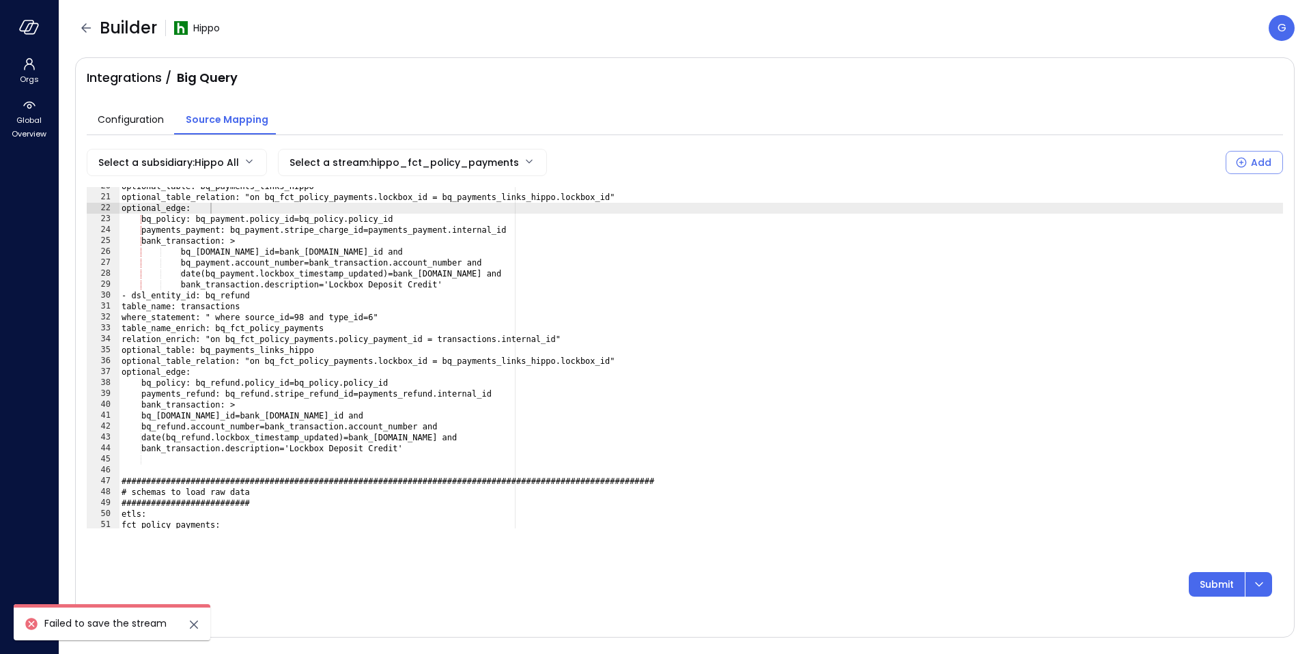
scroll to position [21, 0]
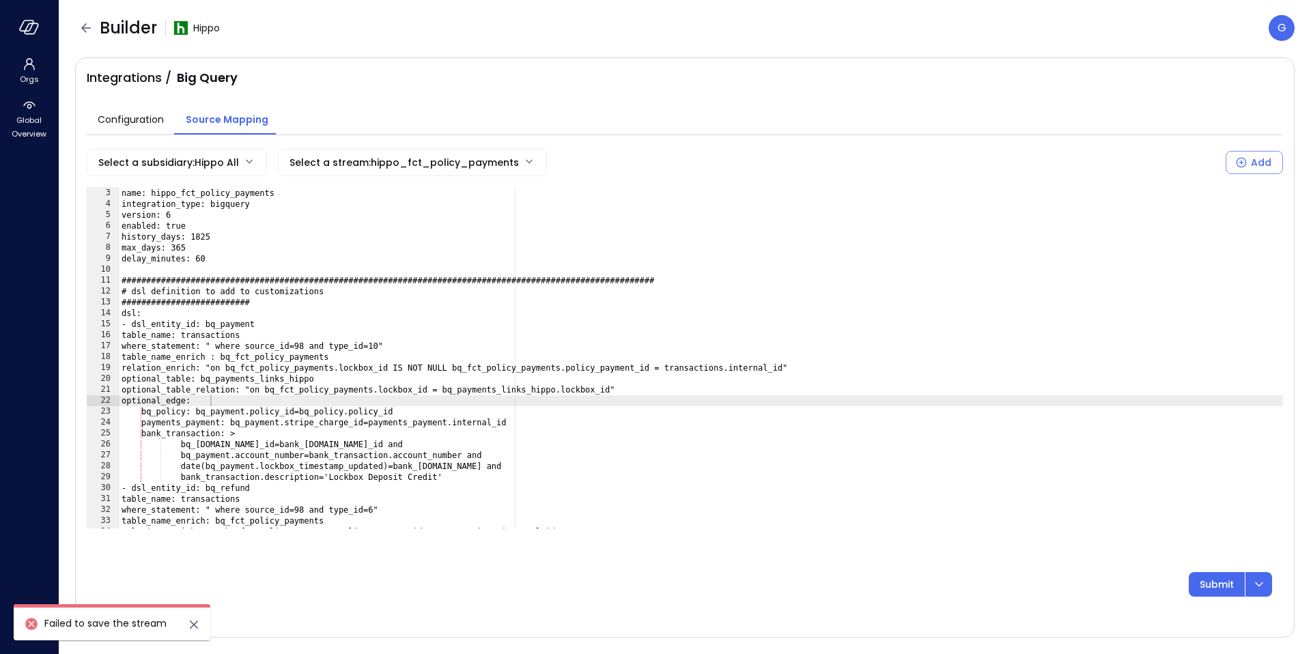
drag, startPoint x: 469, startPoint y: 369, endPoint x: 488, endPoint y: 380, distance: 21.4
click at [469, 369] on div "name: hippo_fct_policy_payments integration_type: bigquery version: 6 enabled: …" at bounding box center [701, 358] width 1164 height 363
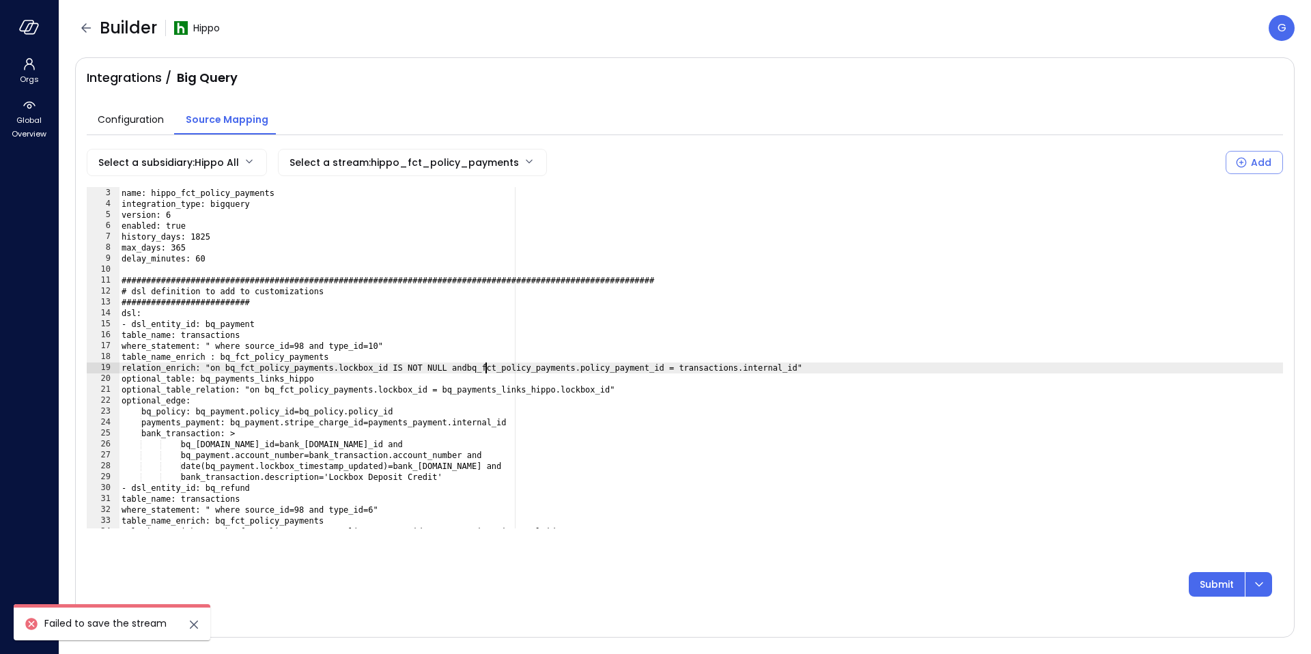
scroll to position [0, 31]
click at [1206, 584] on p "Submit" at bounding box center [1217, 584] width 34 height 15
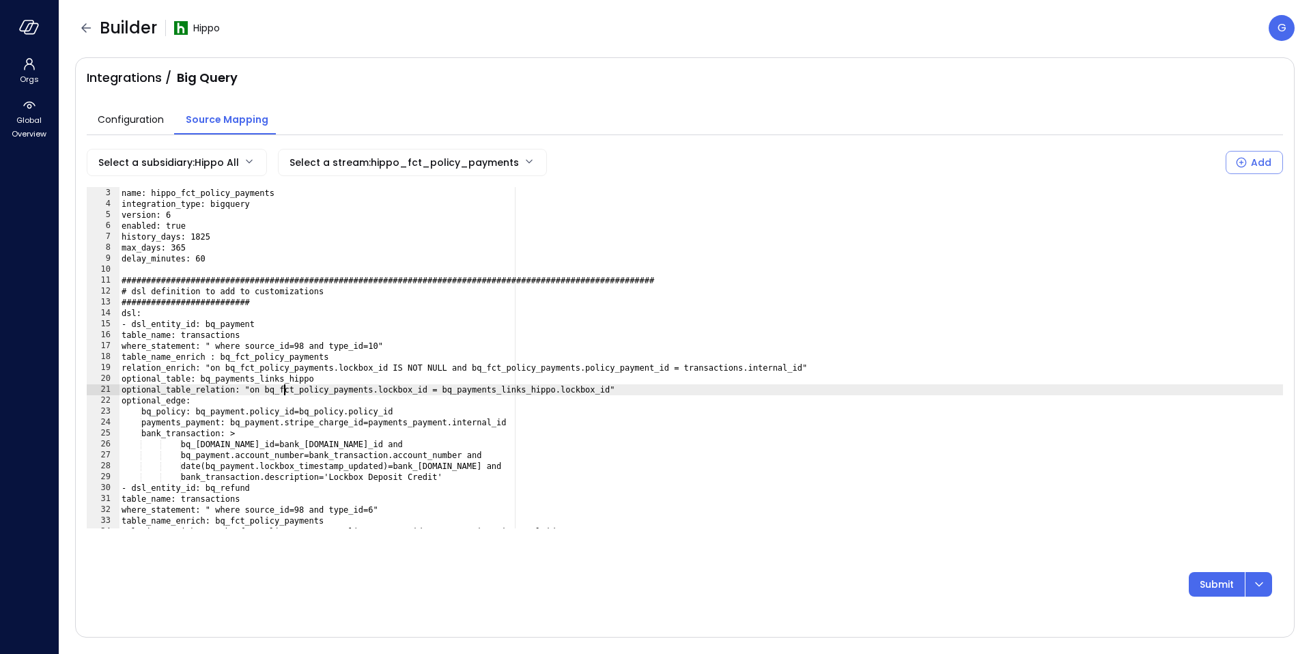
click at [285, 389] on div "name: hippo_fct_policy_payments integration_type: bigquery version: 6 enabled: …" at bounding box center [701, 358] width 1164 height 363
paste textarea "**********"
drag, startPoint x: 499, startPoint y: 391, endPoint x: 662, endPoint y: 393, distance: 163.2
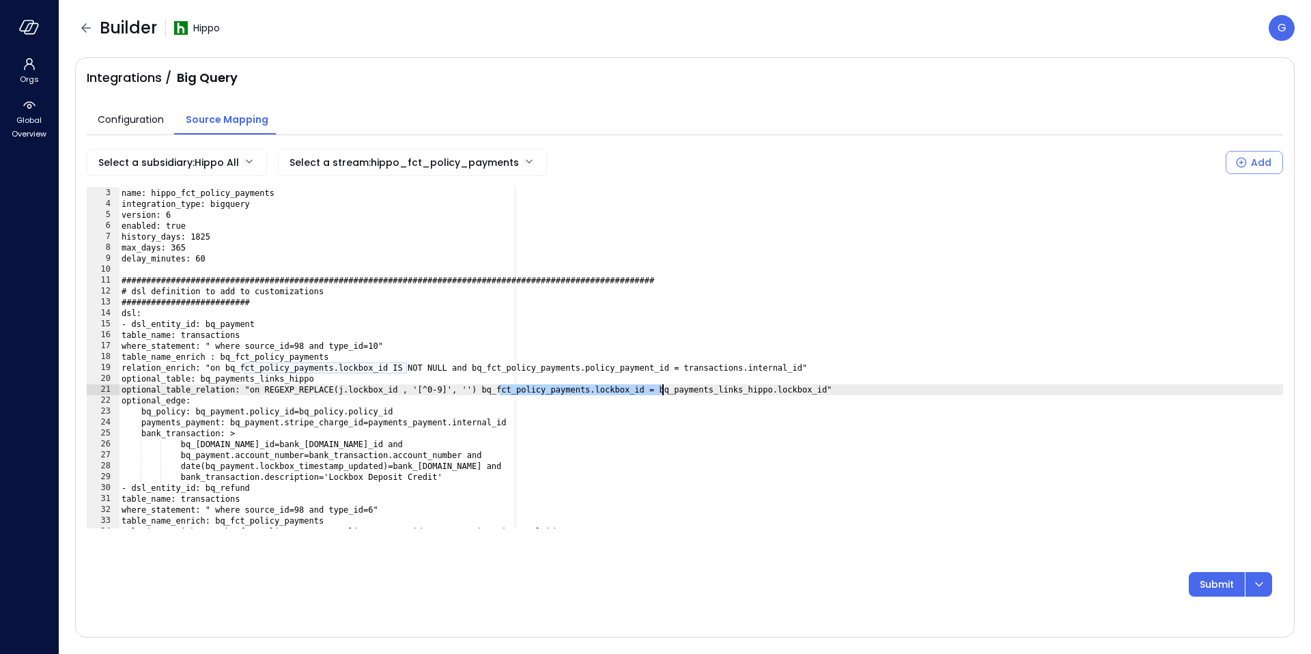
click at [662, 393] on div "name: hippo_fct_policy_payments integration_type: bigquery version: 6 enabled: …" at bounding box center [701, 358] width 1164 height 363
drag, startPoint x: 420, startPoint y: 392, endPoint x: 360, endPoint y: 392, distance: 60.1
click at [360, 392] on div "name: hippo_fct_policy_payments integration_type: bigquery version: 6 enabled: …" at bounding box center [701, 358] width 1164 height 363
paste textarea "**********"
type textarea "**********"
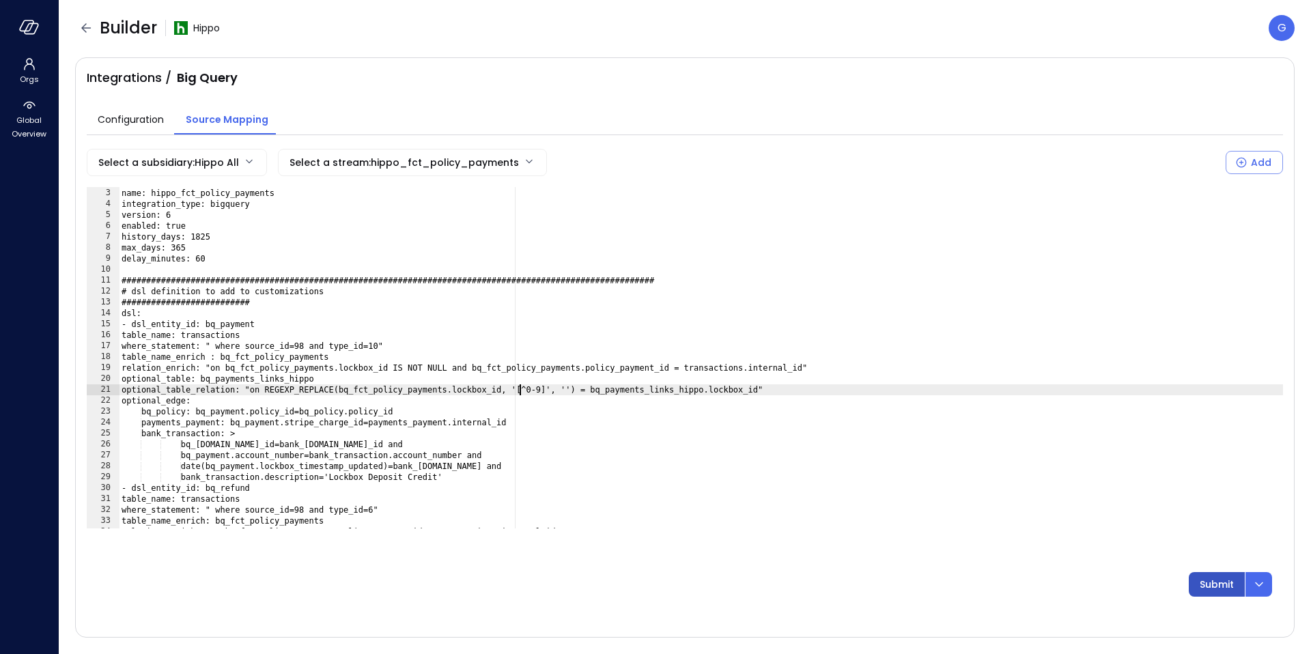
click at [1213, 582] on p "Submit" at bounding box center [1217, 584] width 34 height 15
click at [1215, 584] on p "Submit" at bounding box center [1217, 584] width 34 height 15
click at [34, 34] on button "button" at bounding box center [29, 27] width 22 height 22
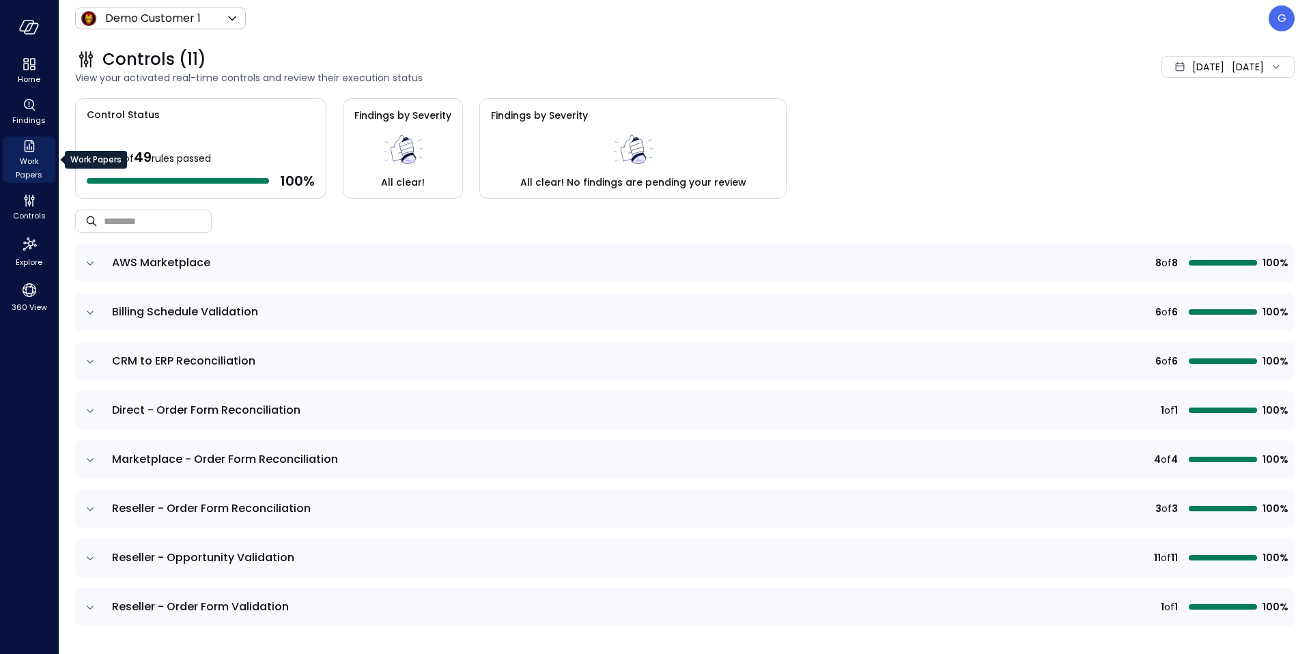
click at [32, 150] on icon "Work Papers" at bounding box center [29, 146] width 16 height 16
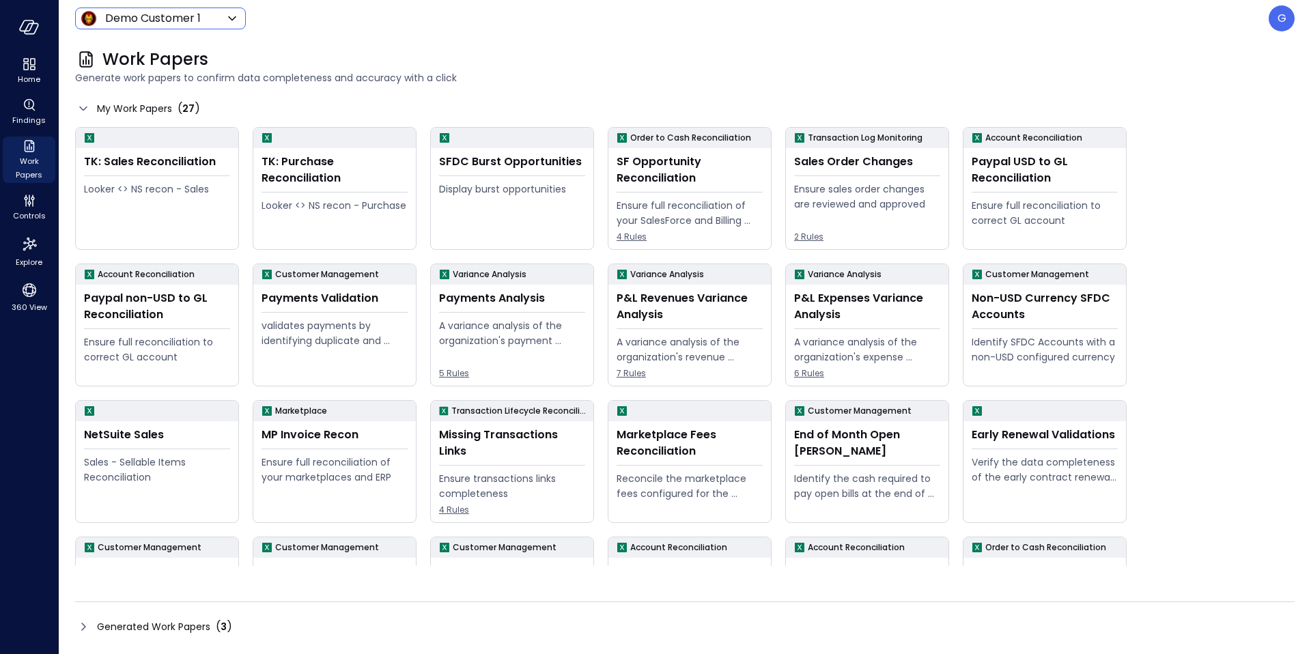
click at [180, 15] on body "Home Findings Work Papers Controls Explore 360 View Demo Customer 1 ***** ​ G W…" at bounding box center [655, 327] width 1311 height 654
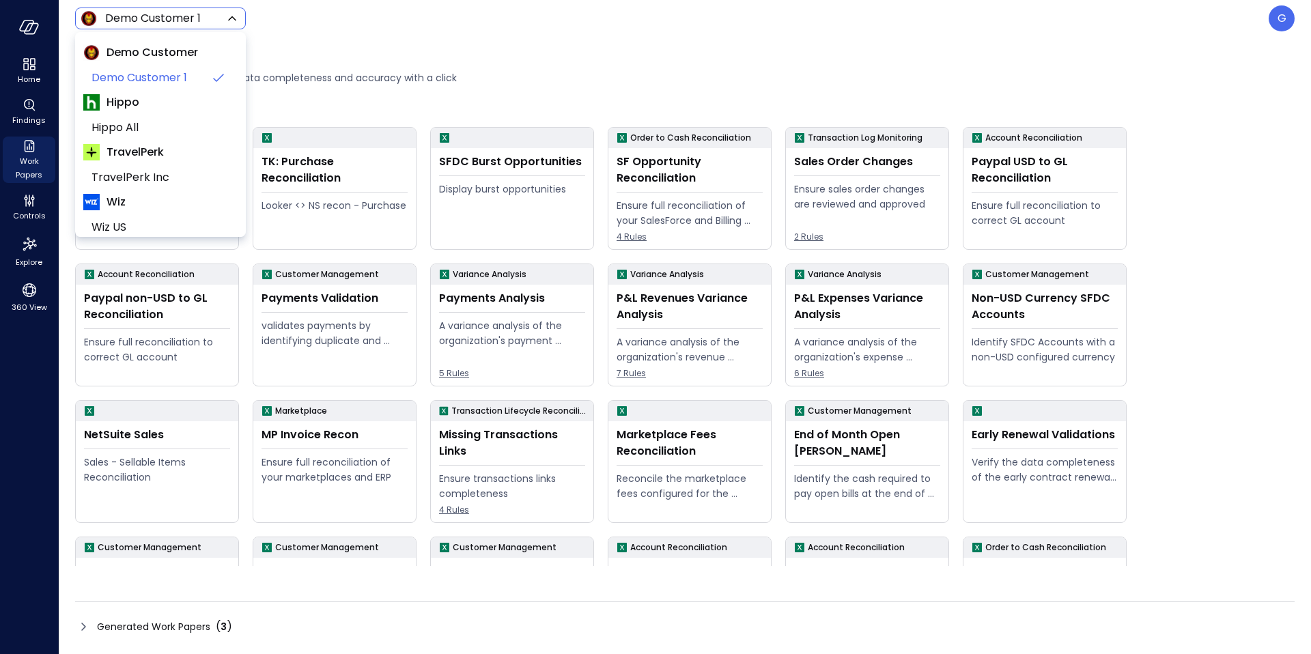
scroll to position [53, 0]
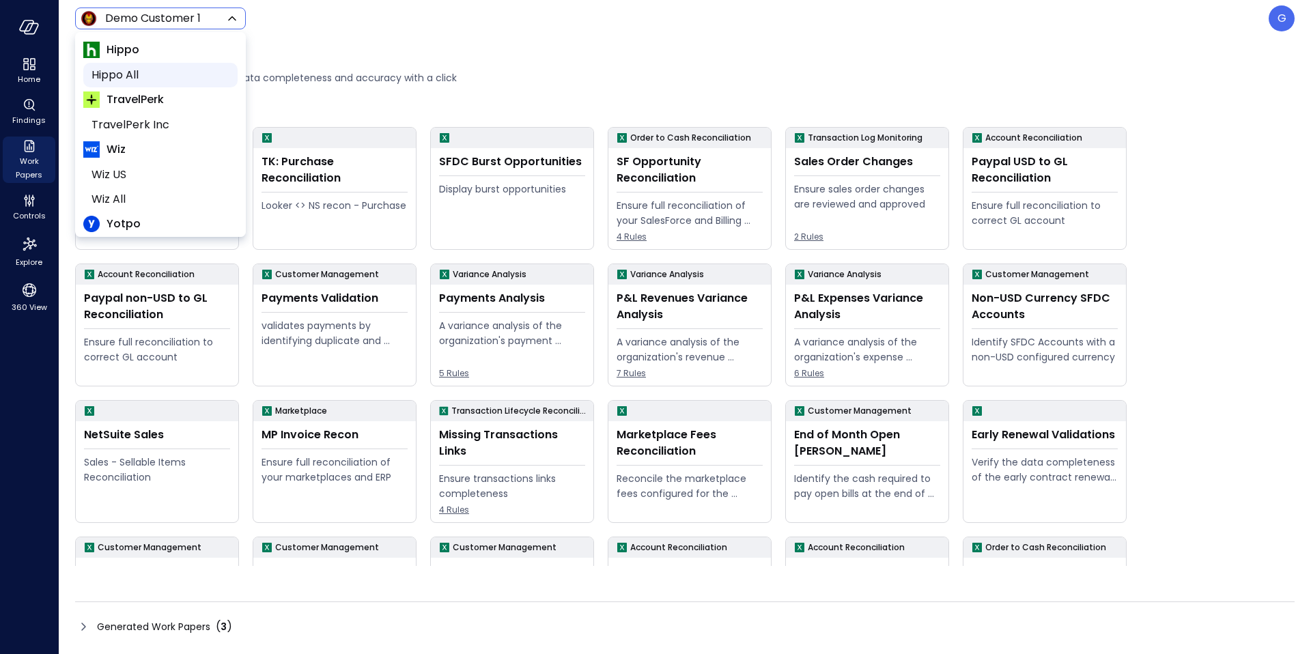
click at [141, 70] on span "Hippo All" at bounding box center [158, 75] width 135 height 16
type input "*******"
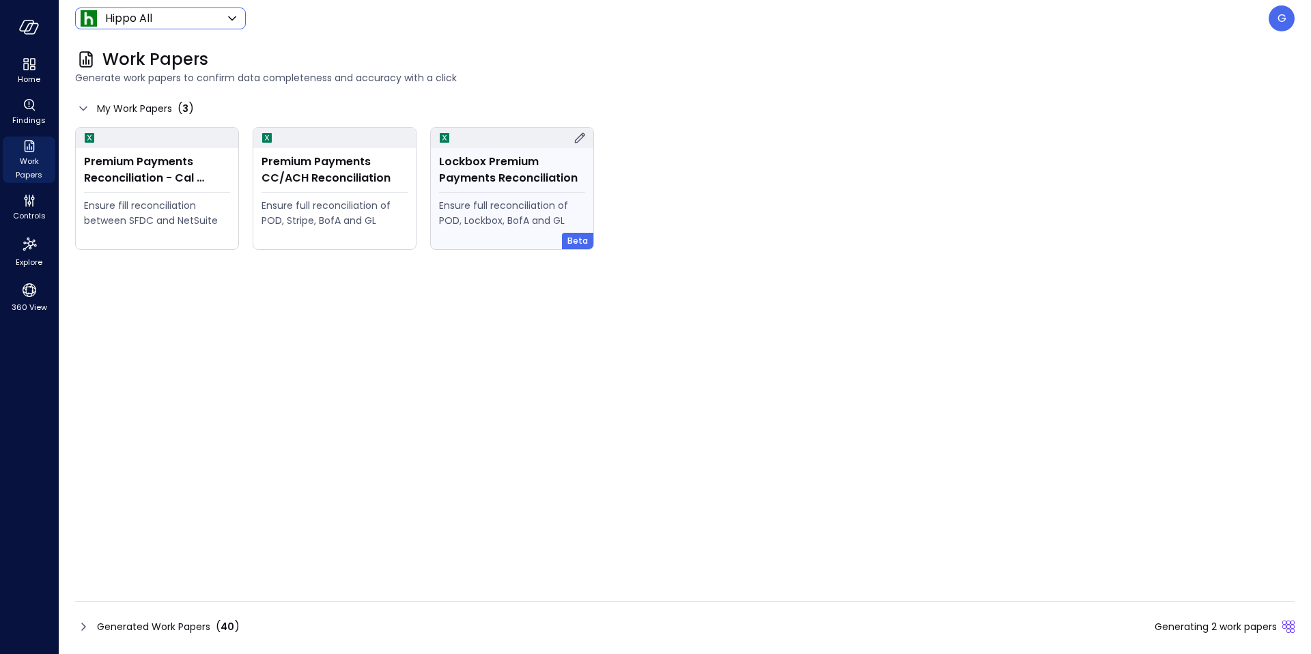
click at [464, 205] on div "Ensure full reconciliation of POD, Lockbox, BofA and GL" at bounding box center [512, 213] width 146 height 30
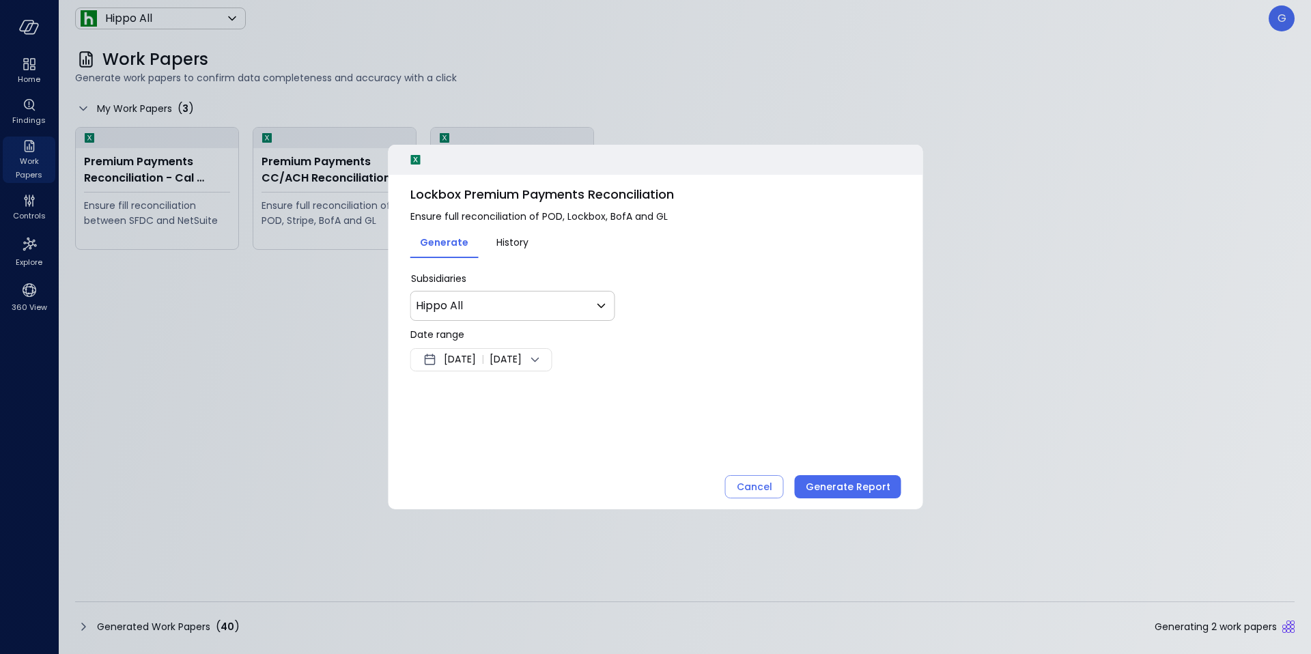
click at [522, 357] on span "[DATE]" at bounding box center [506, 360] width 32 height 16
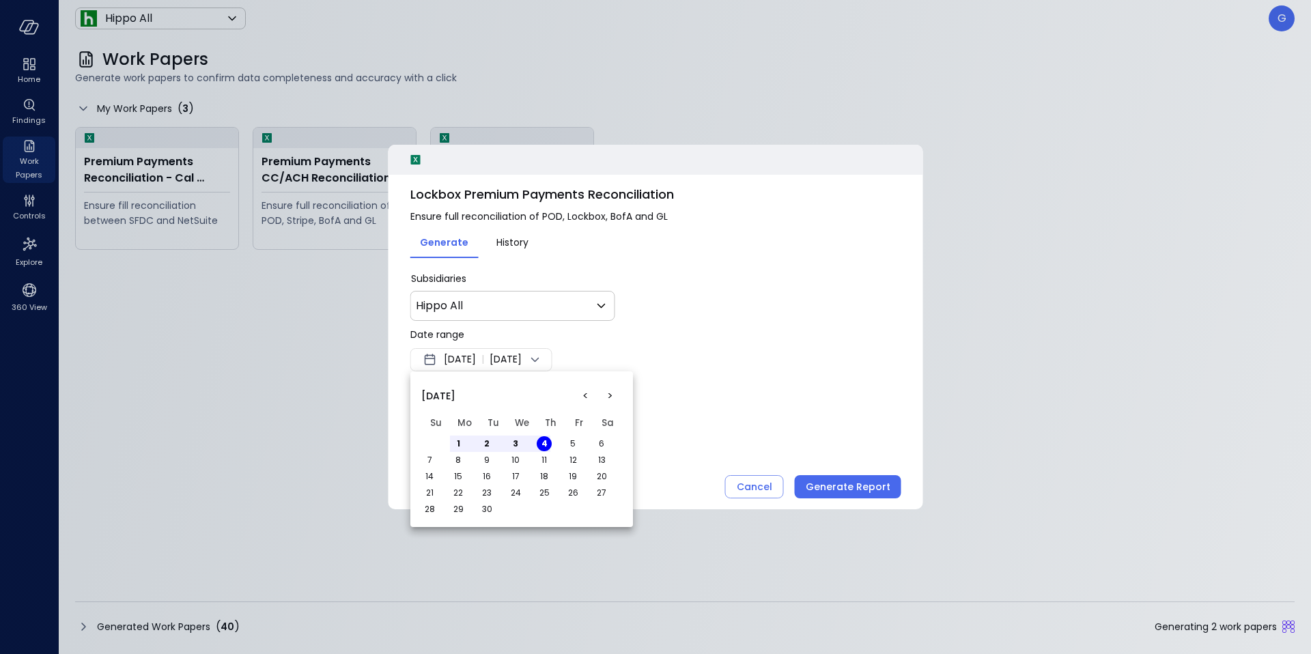
click at [584, 393] on button "<" at bounding box center [585, 396] width 25 height 25
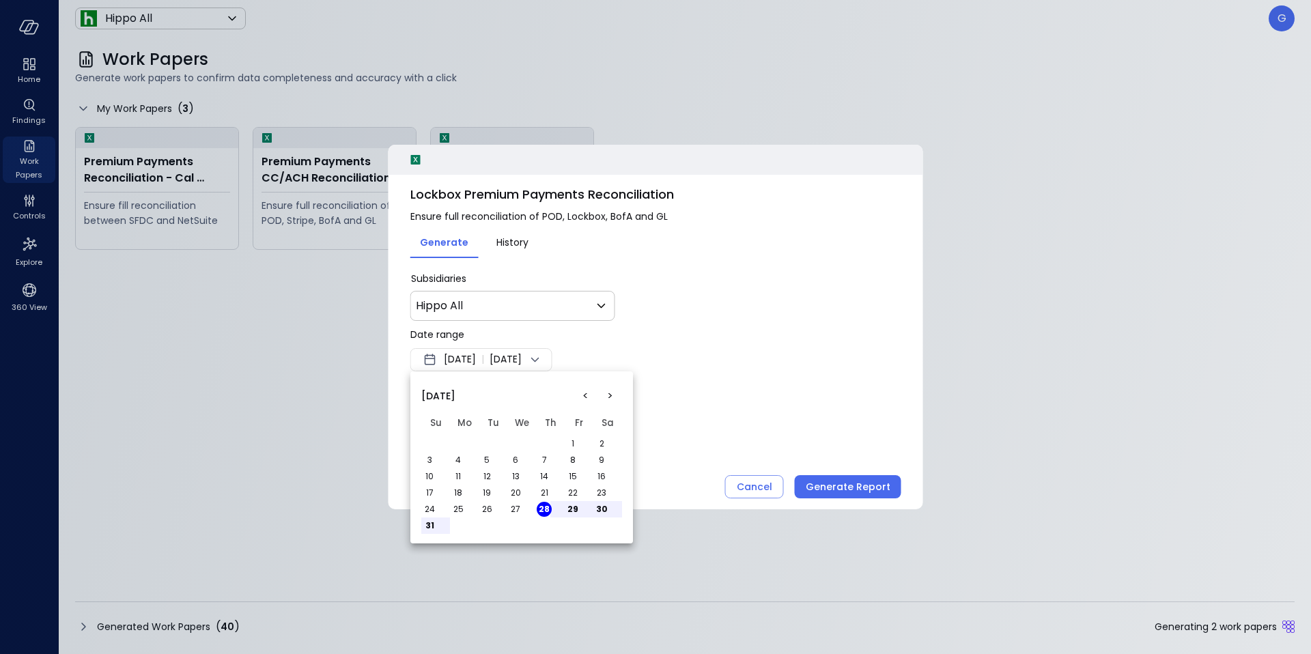
click at [584, 393] on button "<" at bounding box center [585, 396] width 25 height 25
click at [488, 442] on button "1" at bounding box center [486, 443] width 15 height 15
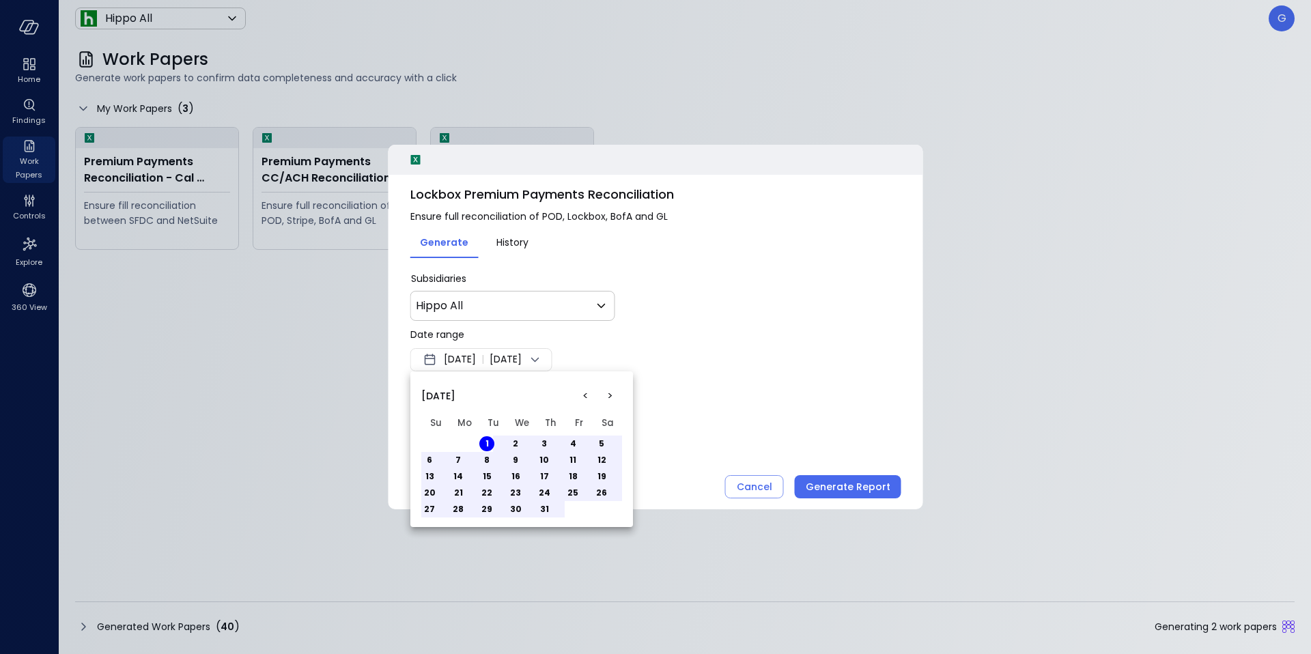
click at [543, 505] on button "31" at bounding box center [544, 509] width 15 height 15
click at [830, 440] on div at bounding box center [655, 327] width 1311 height 654
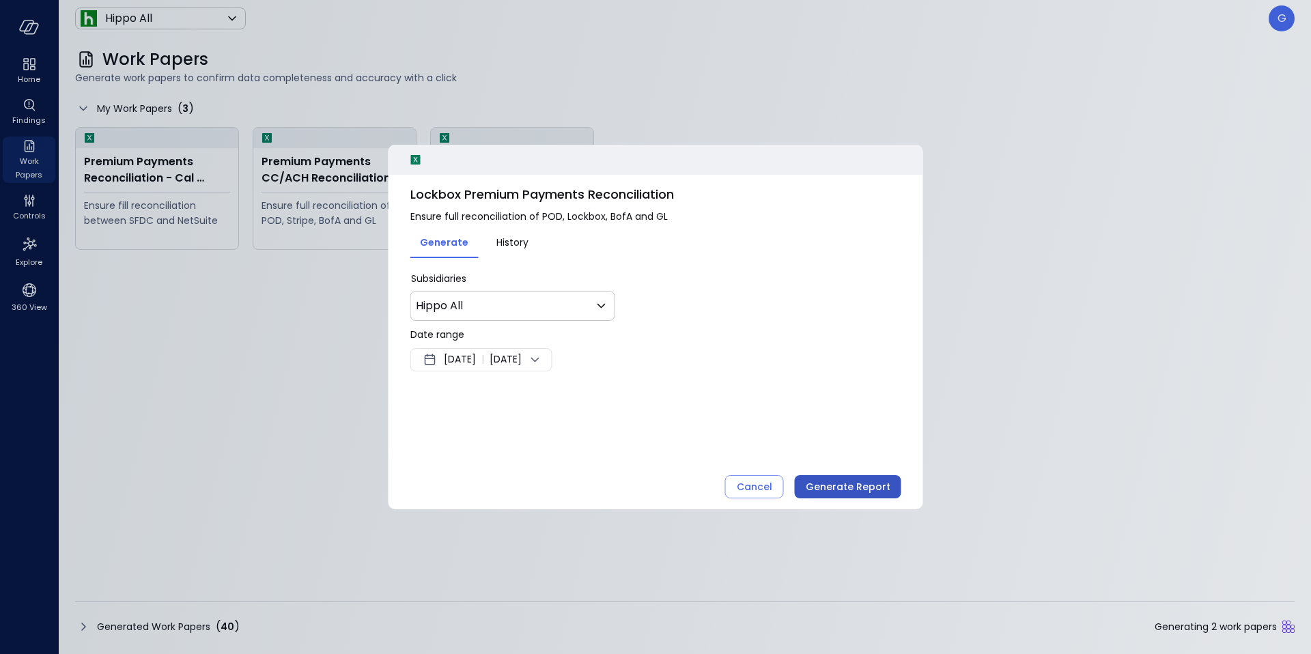
click at [840, 485] on div "Generate Report" at bounding box center [848, 487] width 85 height 17
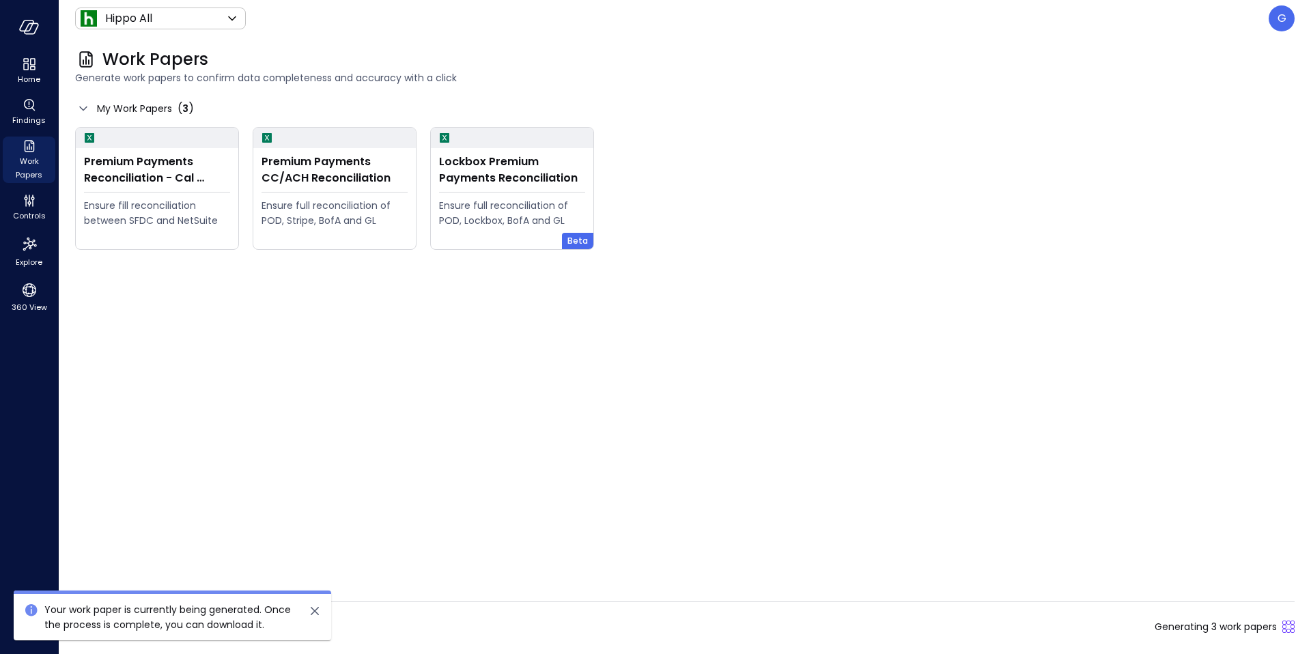
click at [372, 622] on div "Generated Work Papers ( 40 ) Generating 3 work papers" at bounding box center [684, 627] width 1219 height 22
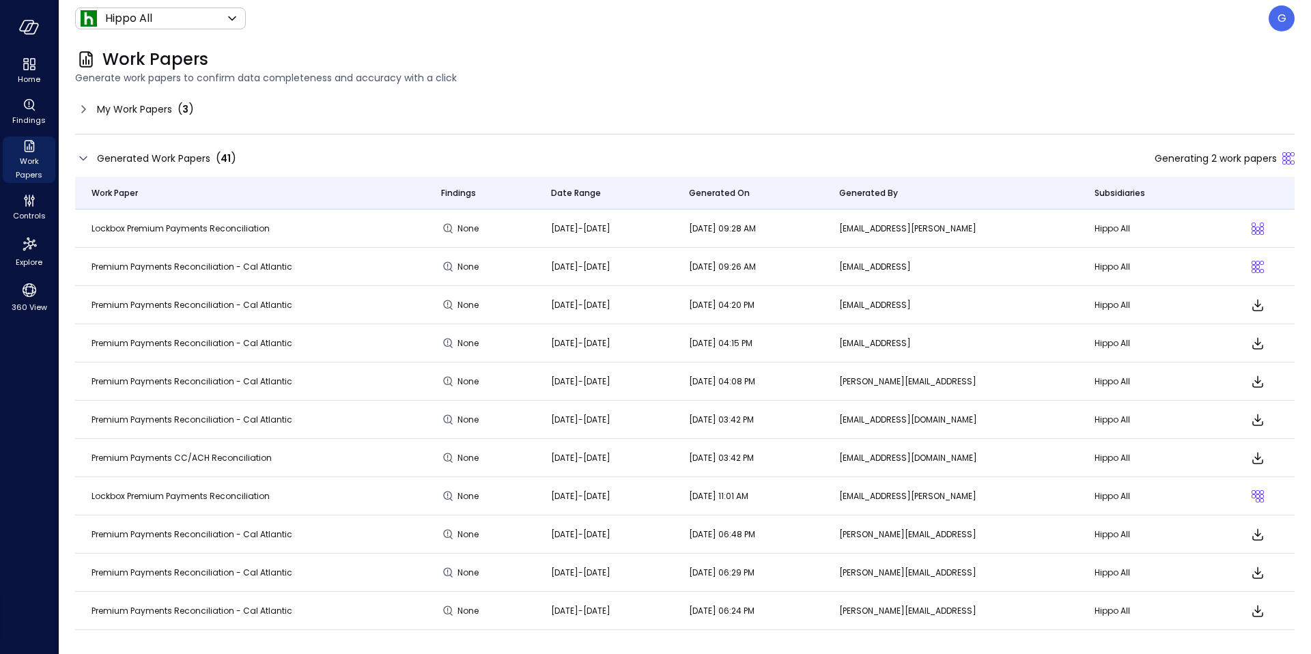
click at [227, 266] on span "Premium Payments Reconciliation - Cal Atlantic" at bounding box center [191, 267] width 201 height 12
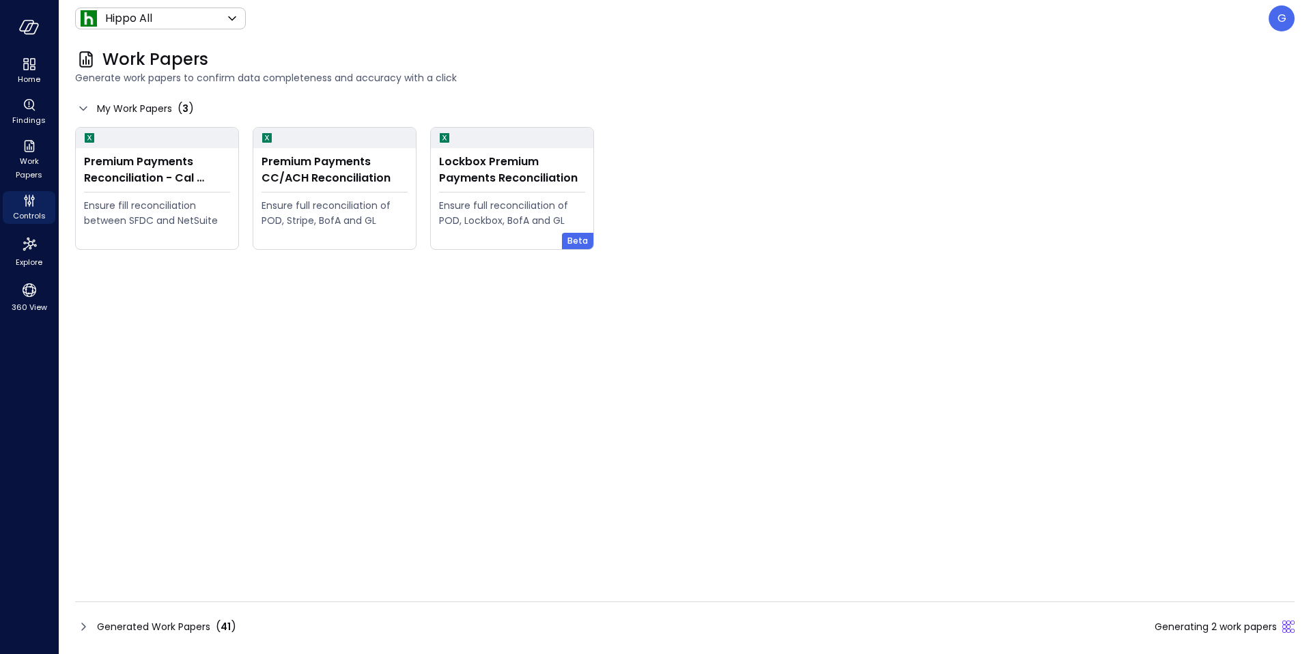
click at [1193, 628] on span "Generating 2 work papers" at bounding box center [1216, 626] width 122 height 15
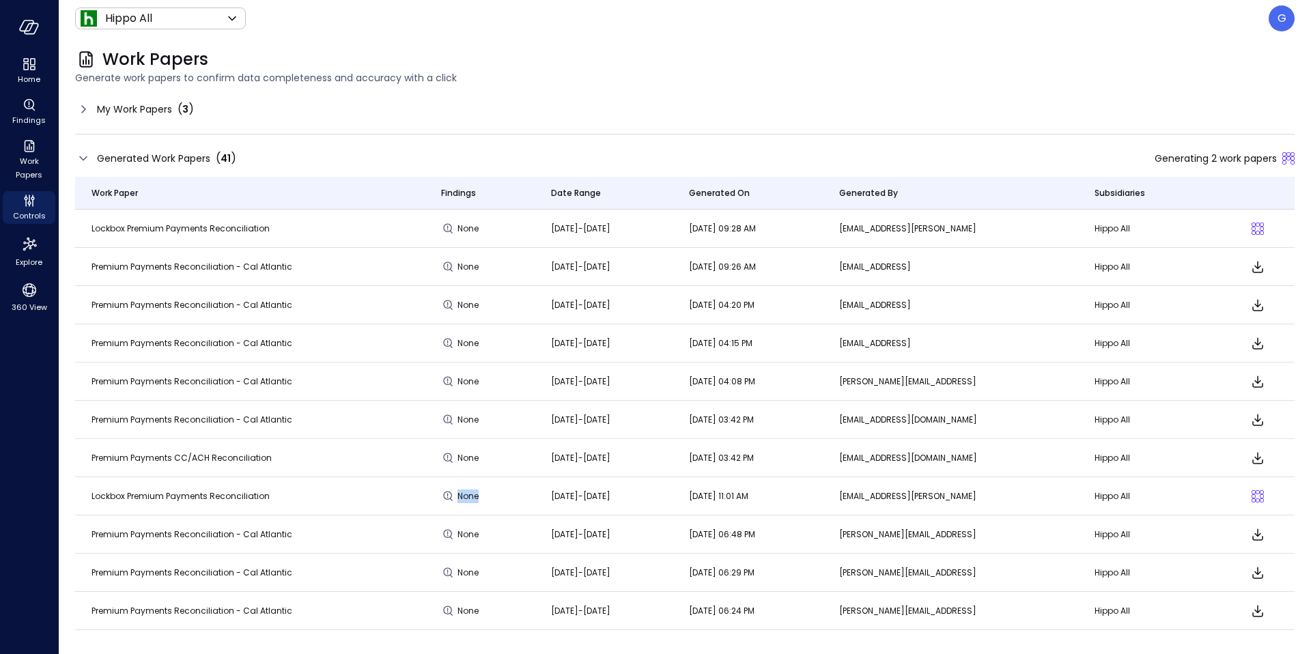
drag, startPoint x: 272, startPoint y: 496, endPoint x: 470, endPoint y: 491, distance: 198.1
click at [470, 491] on tr "Lockbox Premium Payments Reconciliation None Jul 1 2025-Jul 31 2025 Sep 03, 202…" at bounding box center [684, 496] width 1219 height 38
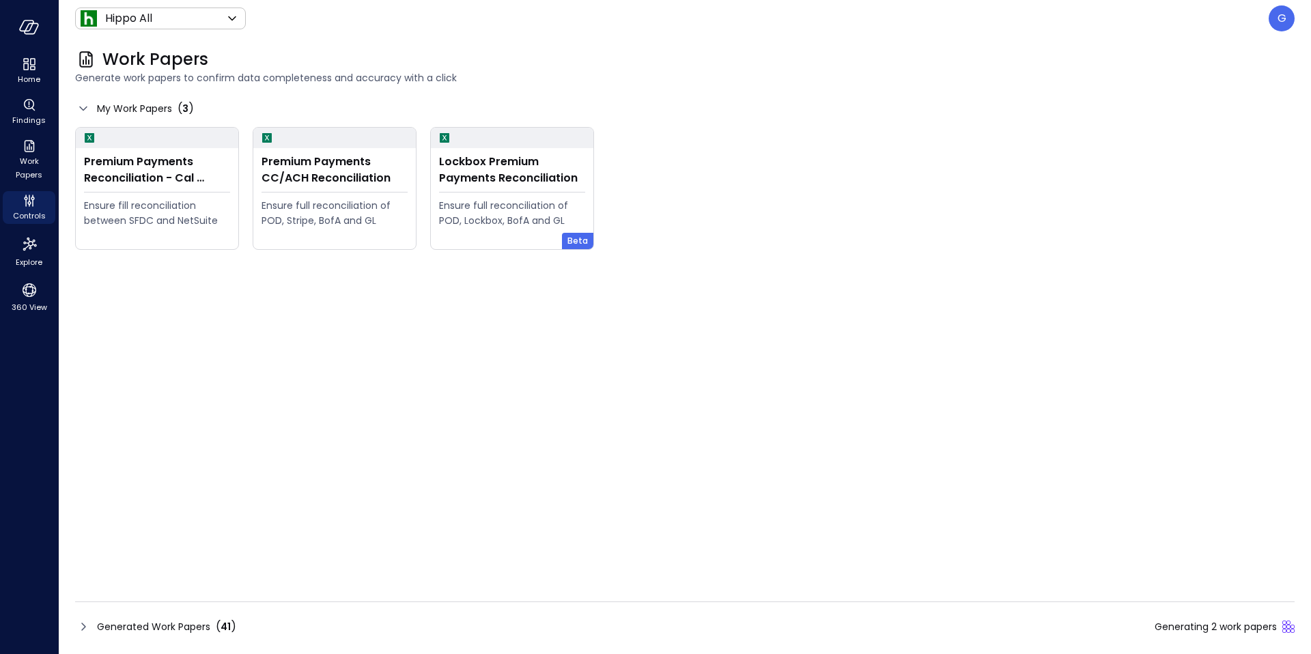
click at [885, 625] on div "Generated Work Papers ( 41 ) Generating 2 work papers" at bounding box center [684, 627] width 1219 height 22
